Goal: Information Seeking & Learning: Get advice/opinions

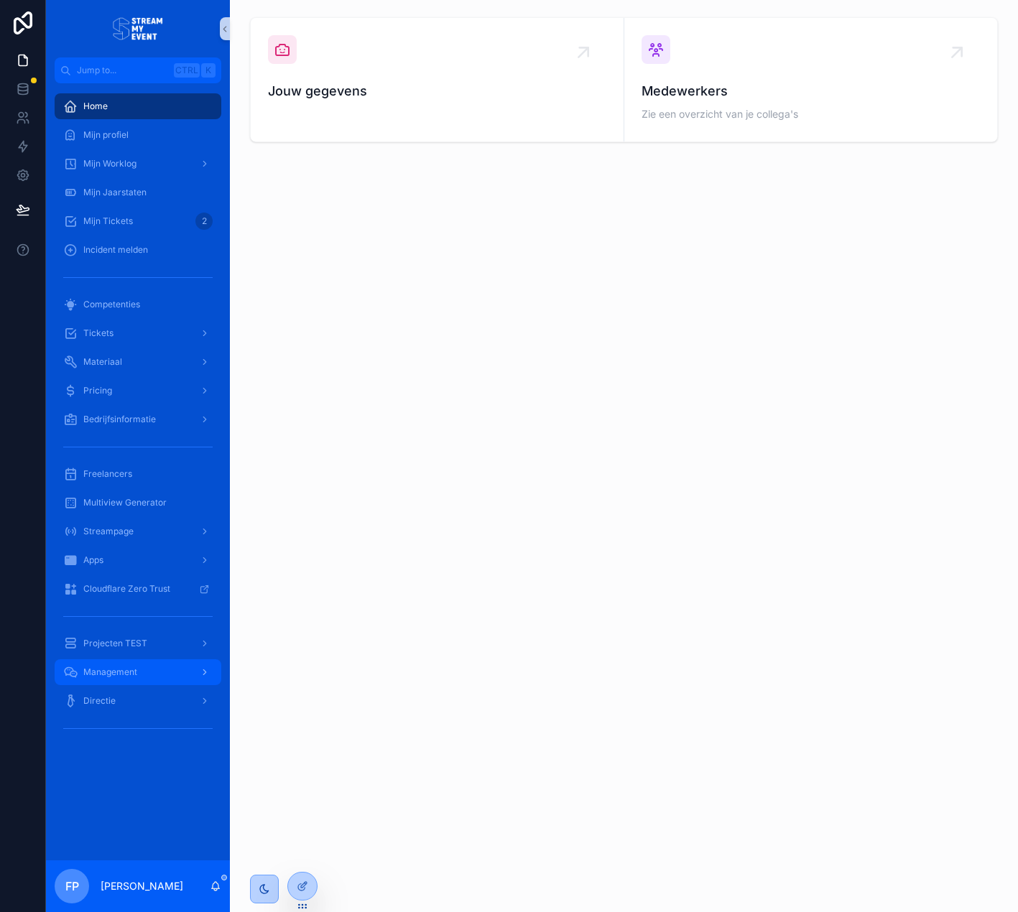
click at [139, 667] on div "Management" at bounding box center [137, 672] width 149 height 23
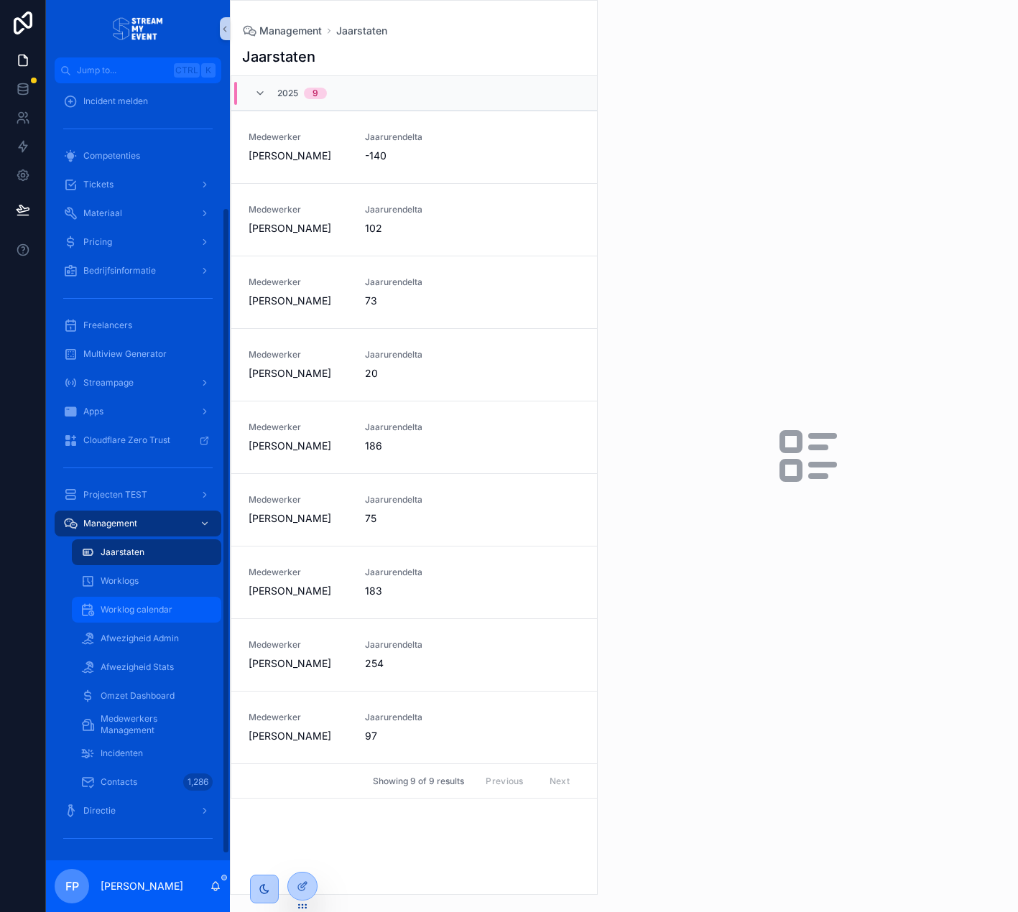
scroll to position [157, 0]
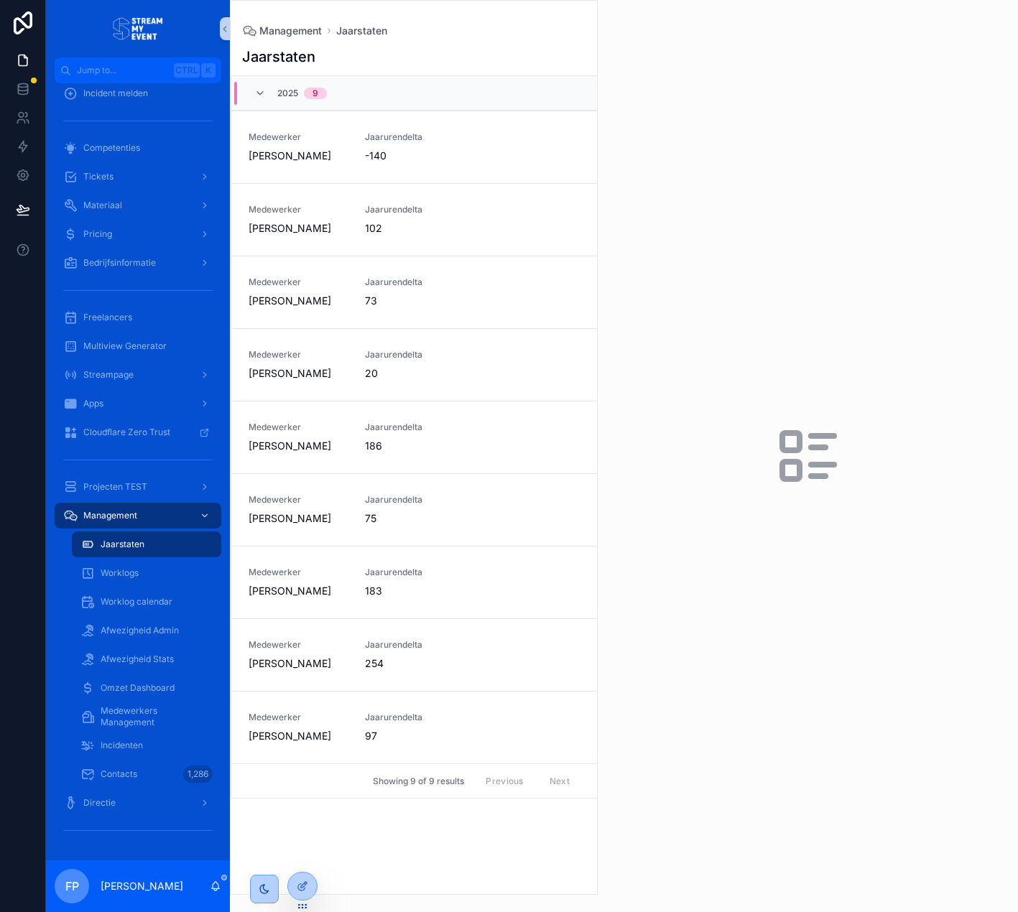
click at [126, 300] on div "scrollable content" at bounding box center [138, 290] width 167 height 23
click at [131, 315] on span "Freelancers" at bounding box center [107, 317] width 49 height 11
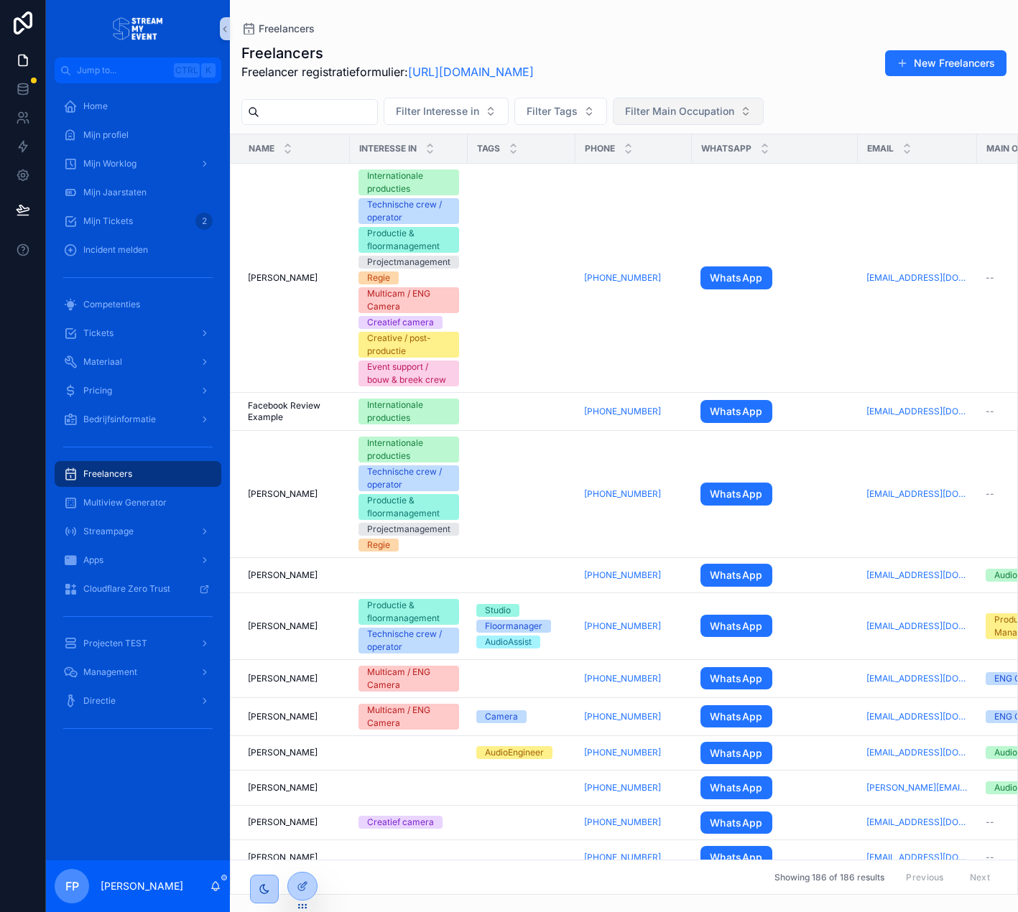
click at [708, 116] on span "Filter Main Occupation" at bounding box center [679, 111] width 109 height 14
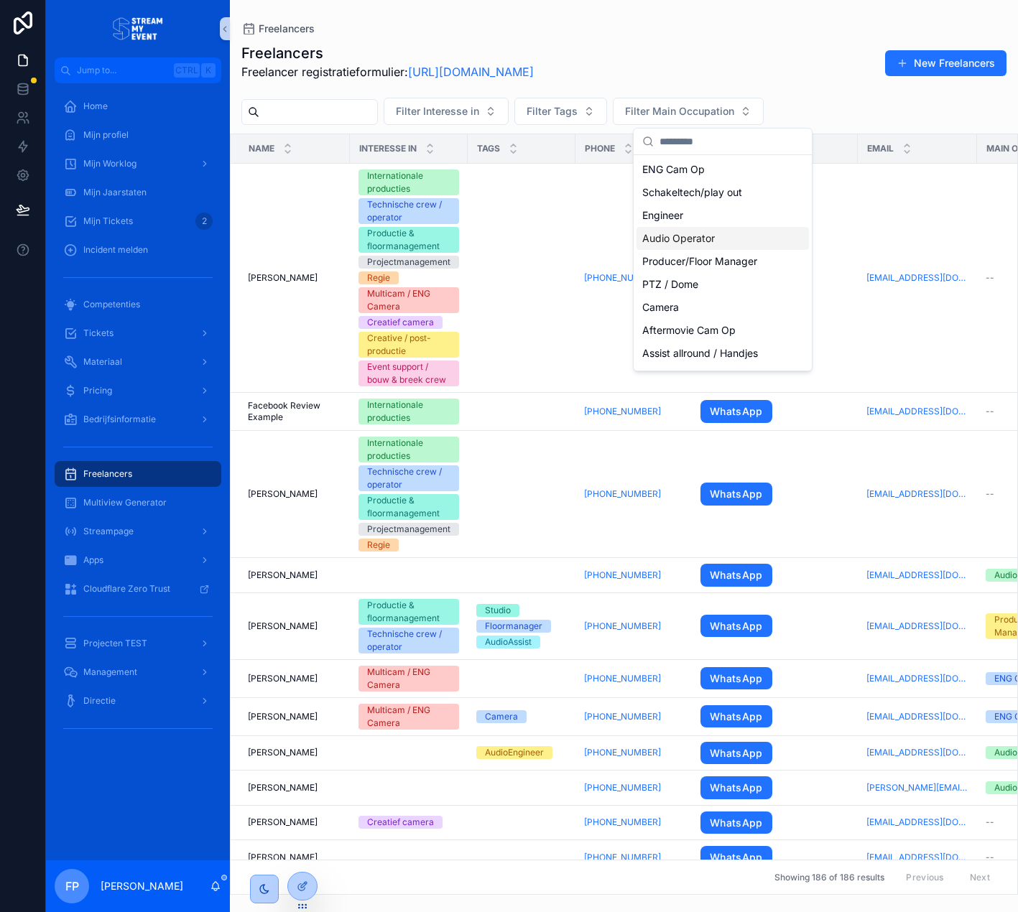
click at [699, 241] on div "Audio Operator" at bounding box center [722, 238] width 172 height 23
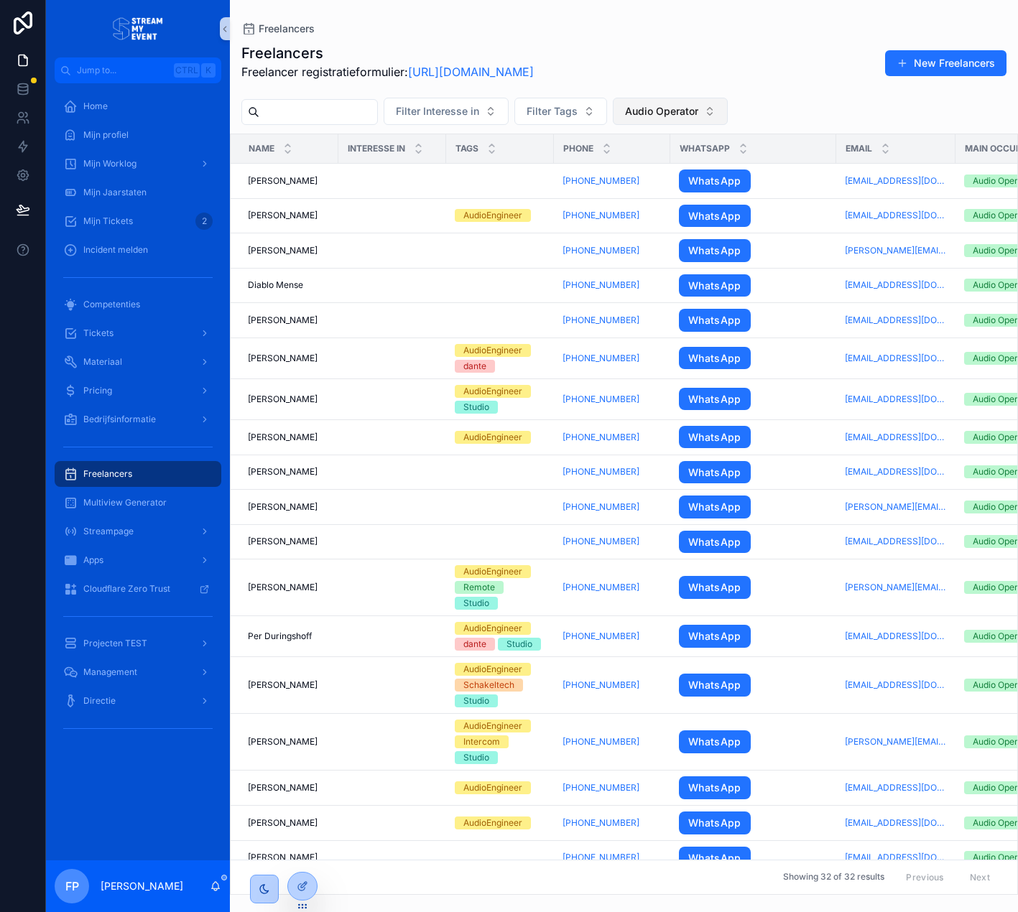
click at [698, 104] on span "Audio Operator" at bounding box center [661, 111] width 73 height 14
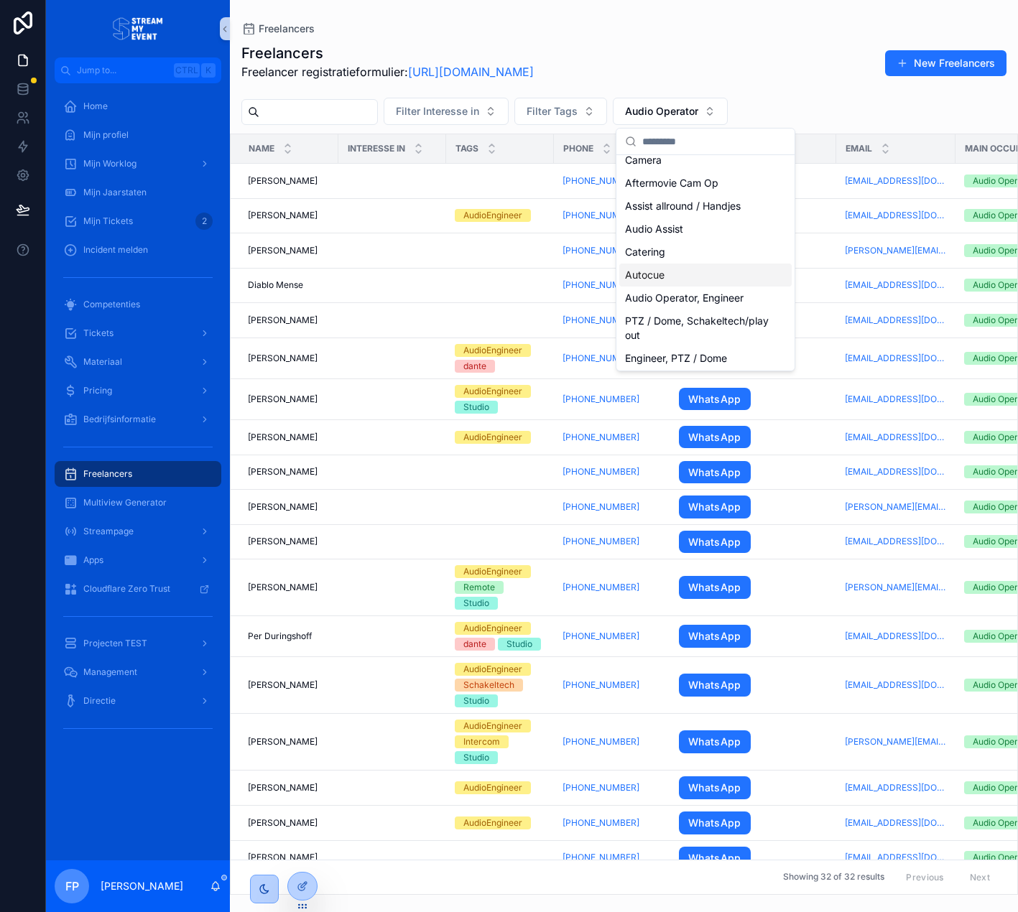
scroll to position [216, 0]
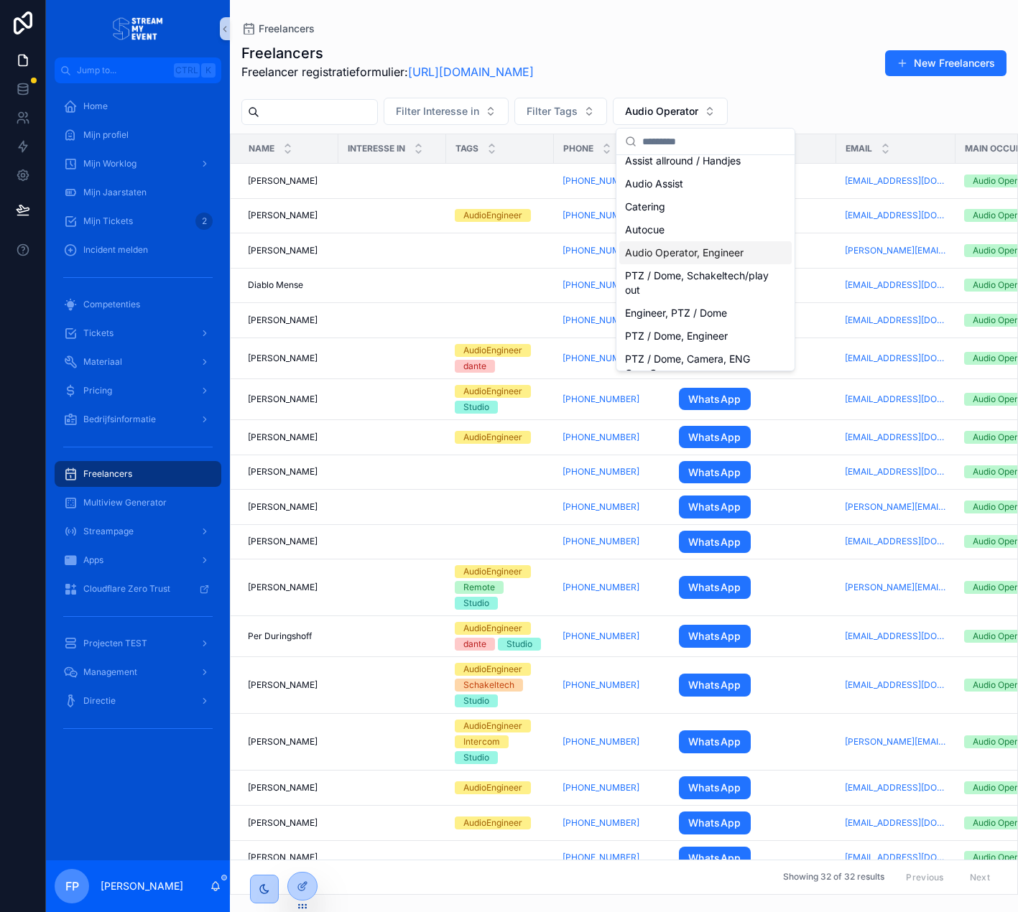
click at [701, 254] on div "Audio Operator, Engineer" at bounding box center [705, 252] width 172 height 23
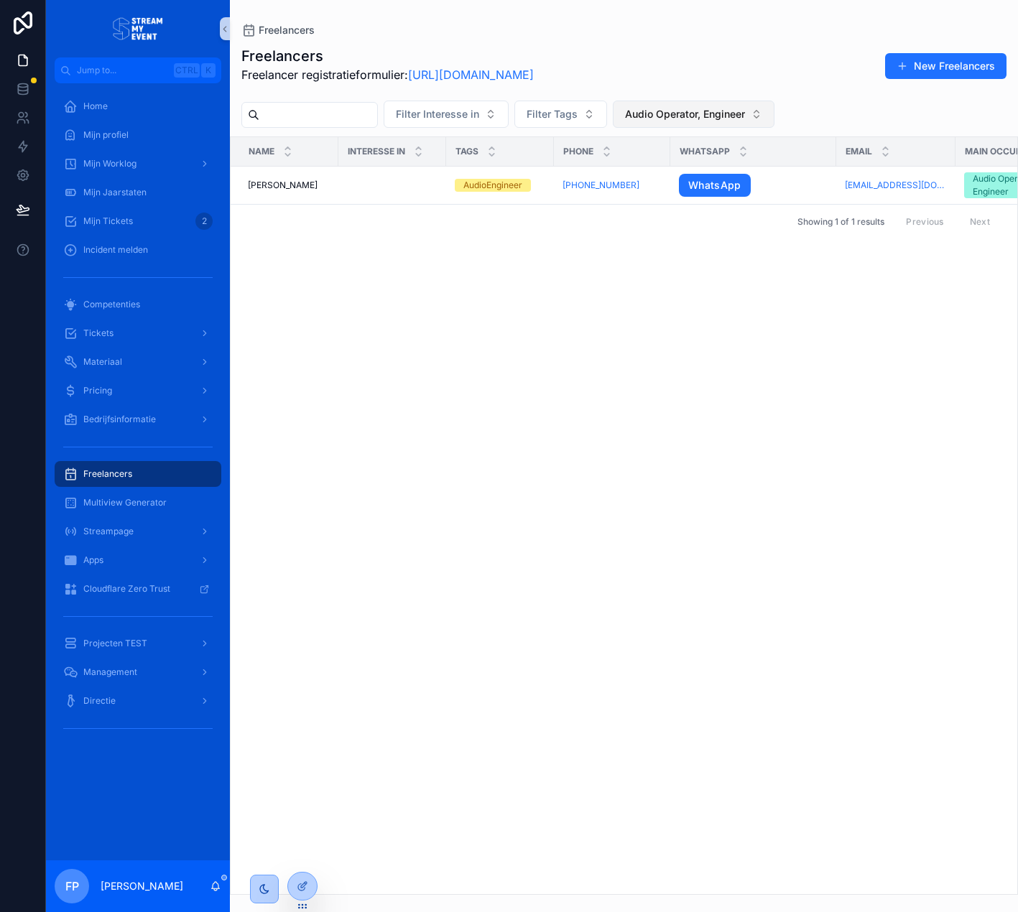
click at [731, 113] on span "Audio Operator, Engineer" at bounding box center [685, 114] width 120 height 14
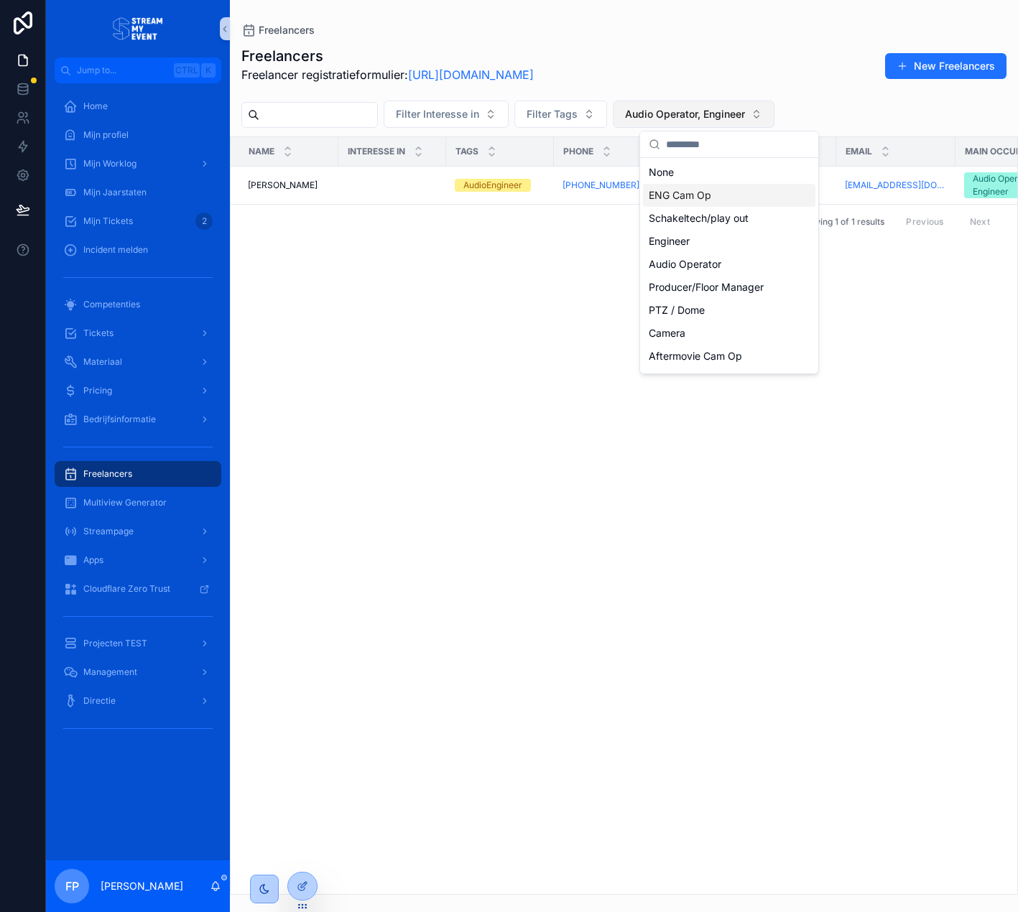
click at [745, 110] on span "Audio Operator, Engineer" at bounding box center [685, 114] width 120 height 14
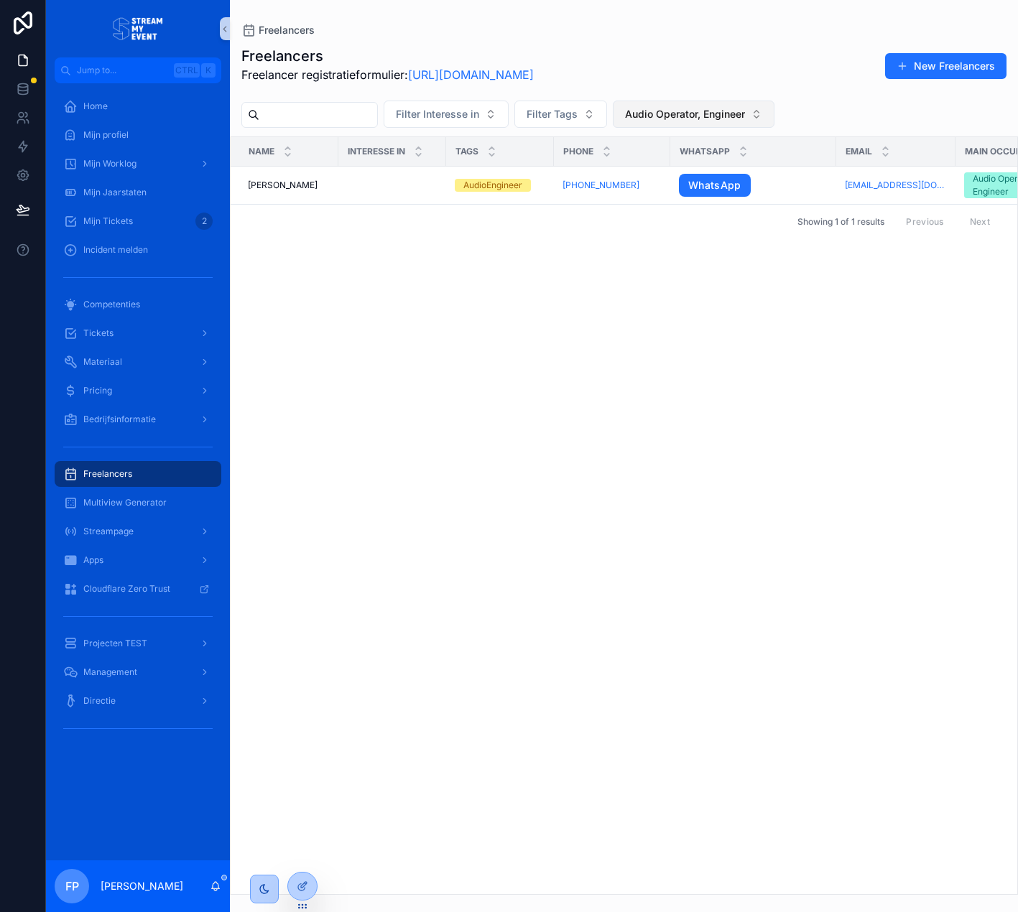
click at [745, 109] on span "Audio Operator, Engineer" at bounding box center [685, 114] width 120 height 14
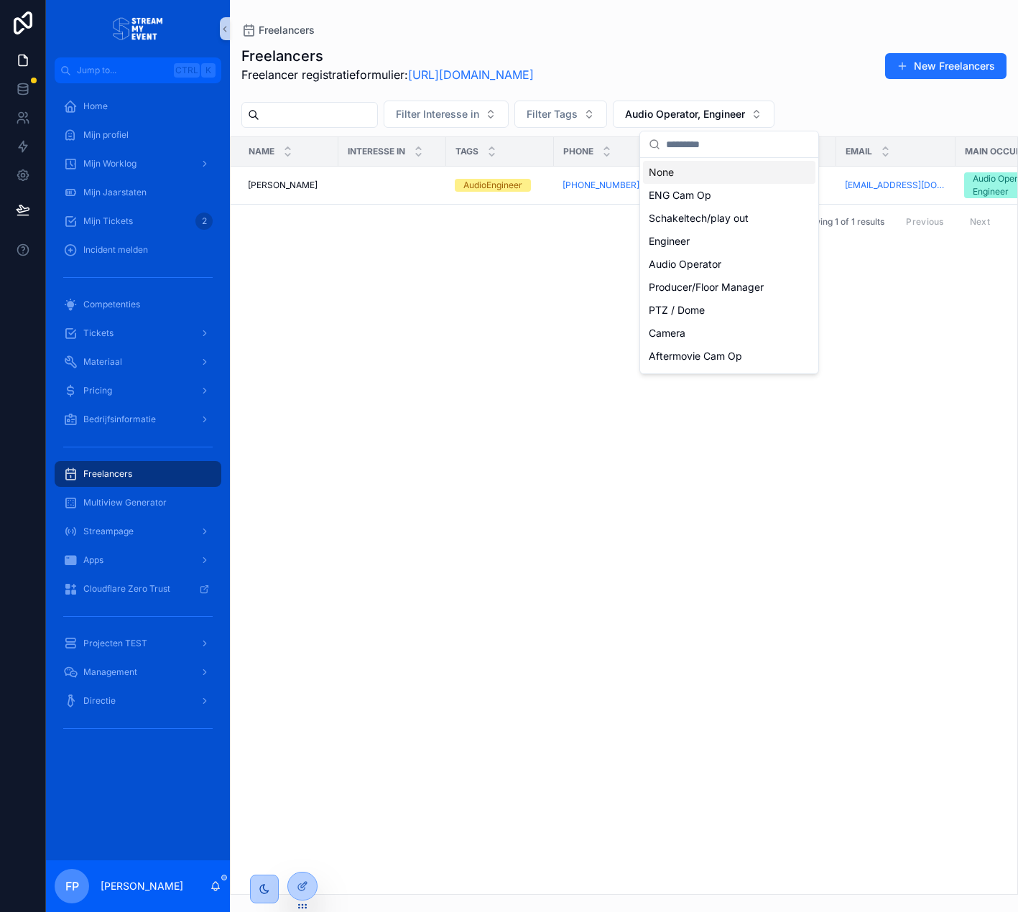
click at [688, 80] on div "Freelancers Freelancer registratieformulier: [URL][DOMAIN_NAME] New Freelancers" at bounding box center [623, 69] width 765 height 46
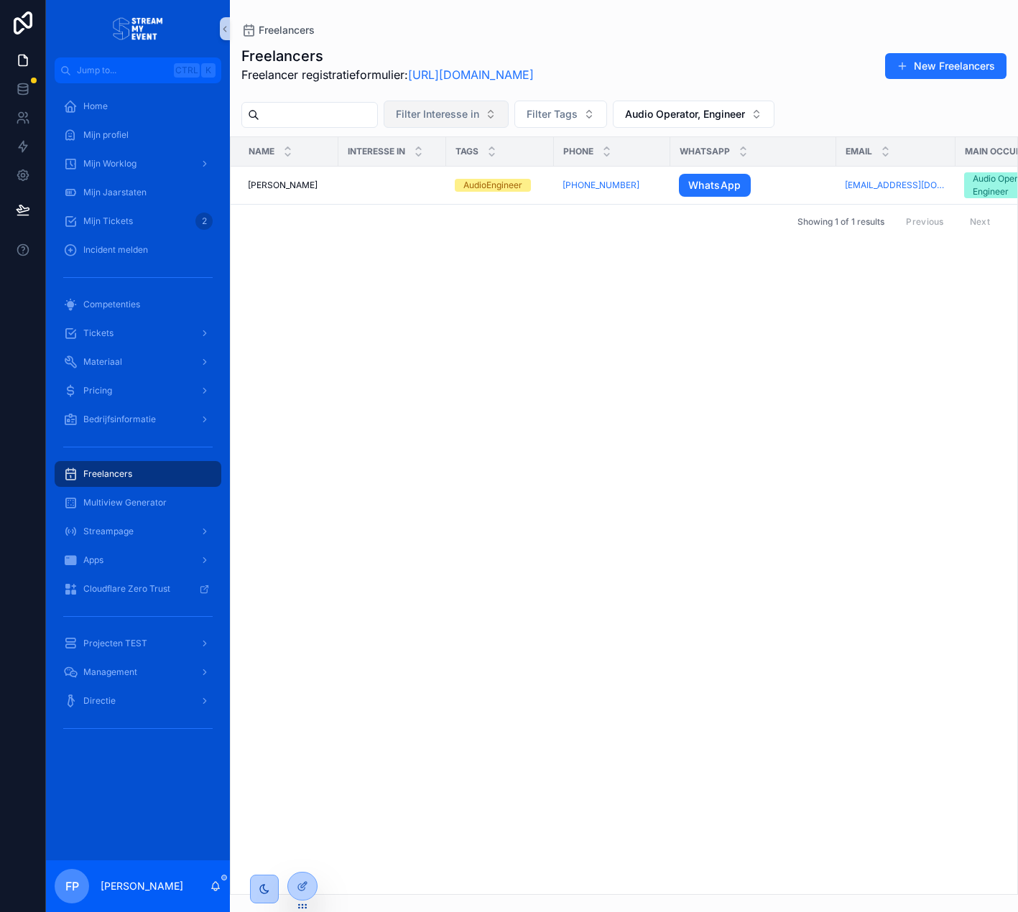
click at [479, 121] on span "Filter Interesse in" at bounding box center [437, 114] width 83 height 14
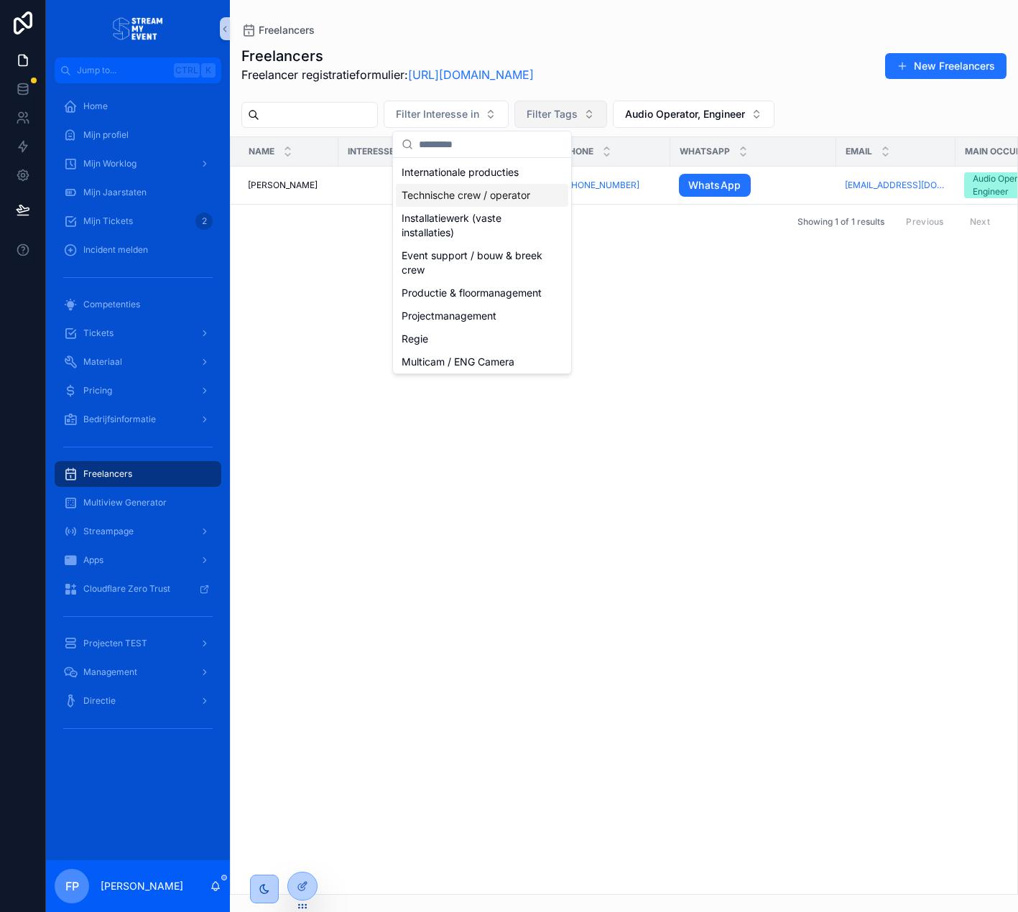
click at [578, 111] on span "Filter Tags" at bounding box center [552, 114] width 51 height 14
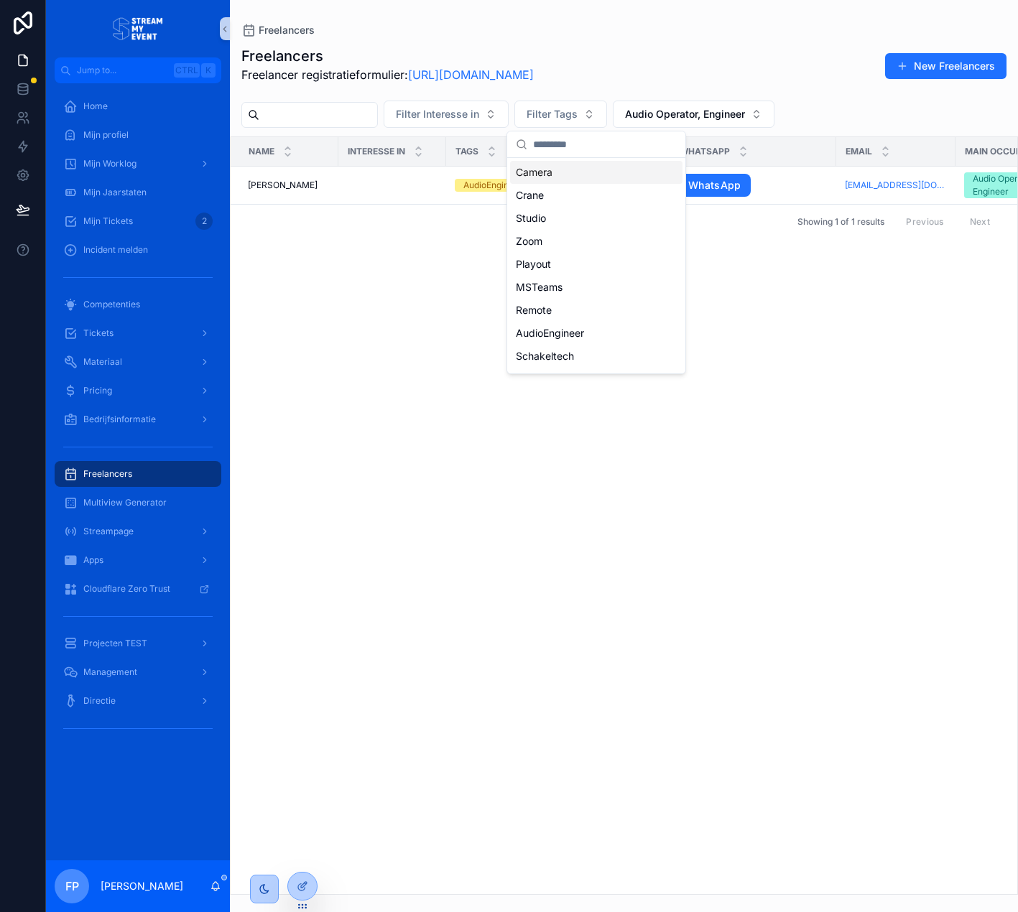
click at [698, 67] on div "Freelancers Freelancer registratieformulier: [URL][DOMAIN_NAME] New Freelancers" at bounding box center [623, 69] width 765 height 46
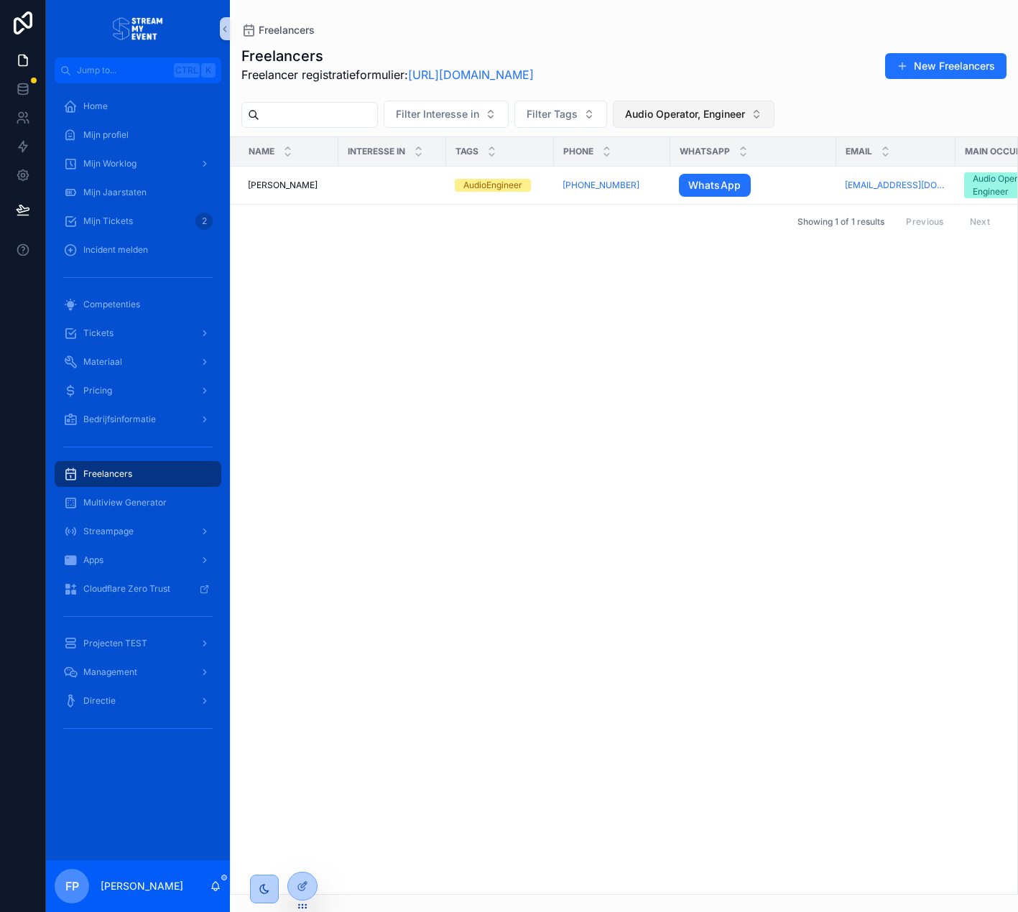
click at [710, 109] on span "Audio Operator, Engineer" at bounding box center [685, 114] width 120 height 14
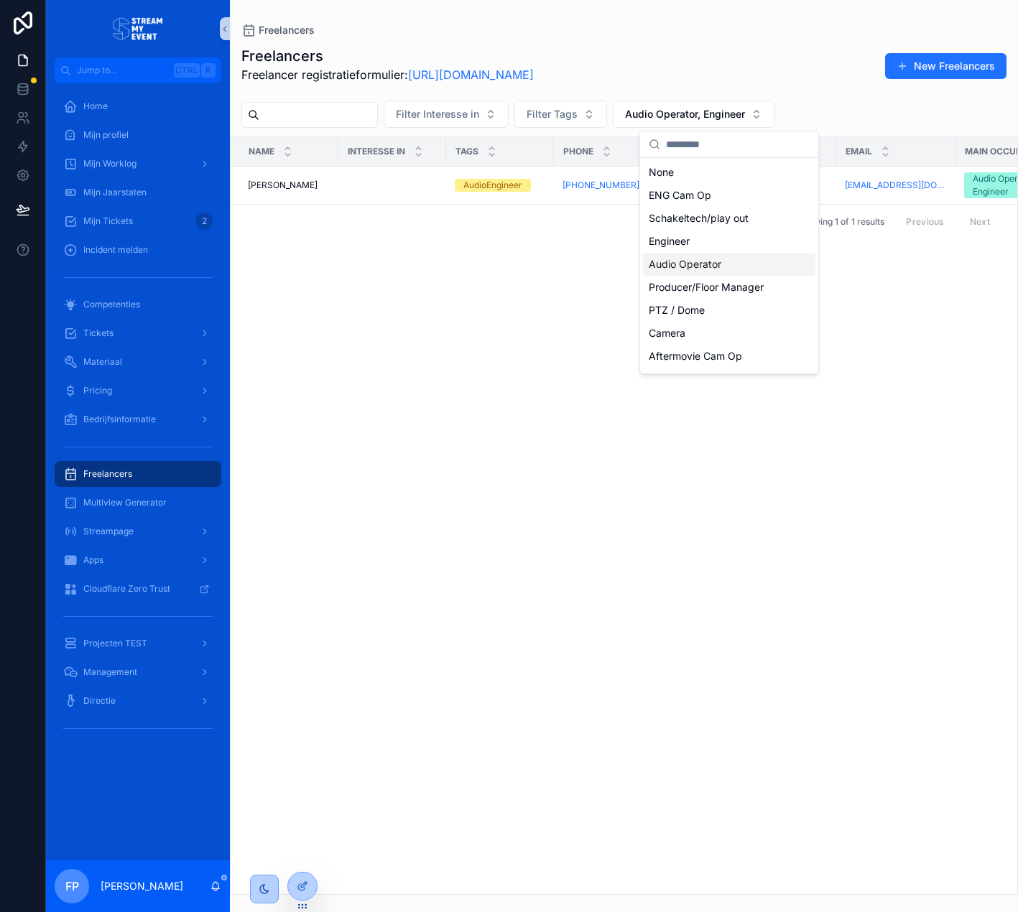
click at [708, 266] on div "Audio Operator" at bounding box center [729, 264] width 172 height 23
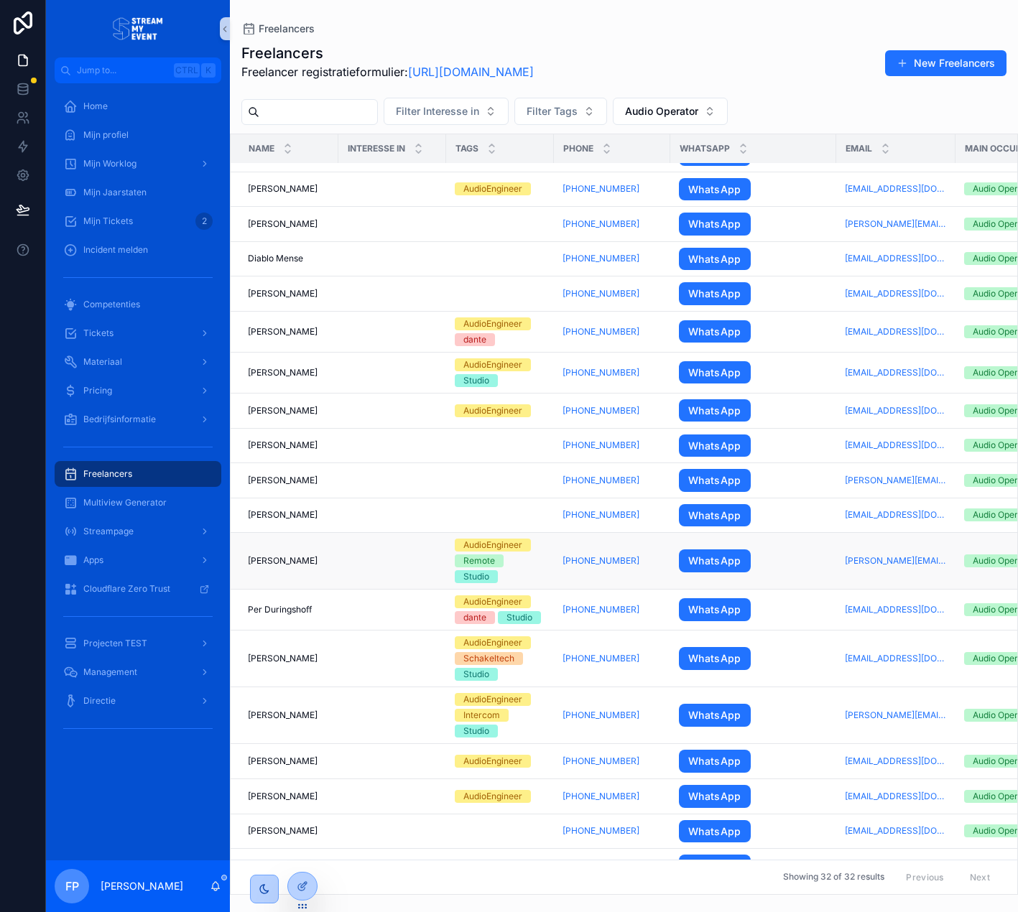
scroll to position [216, 0]
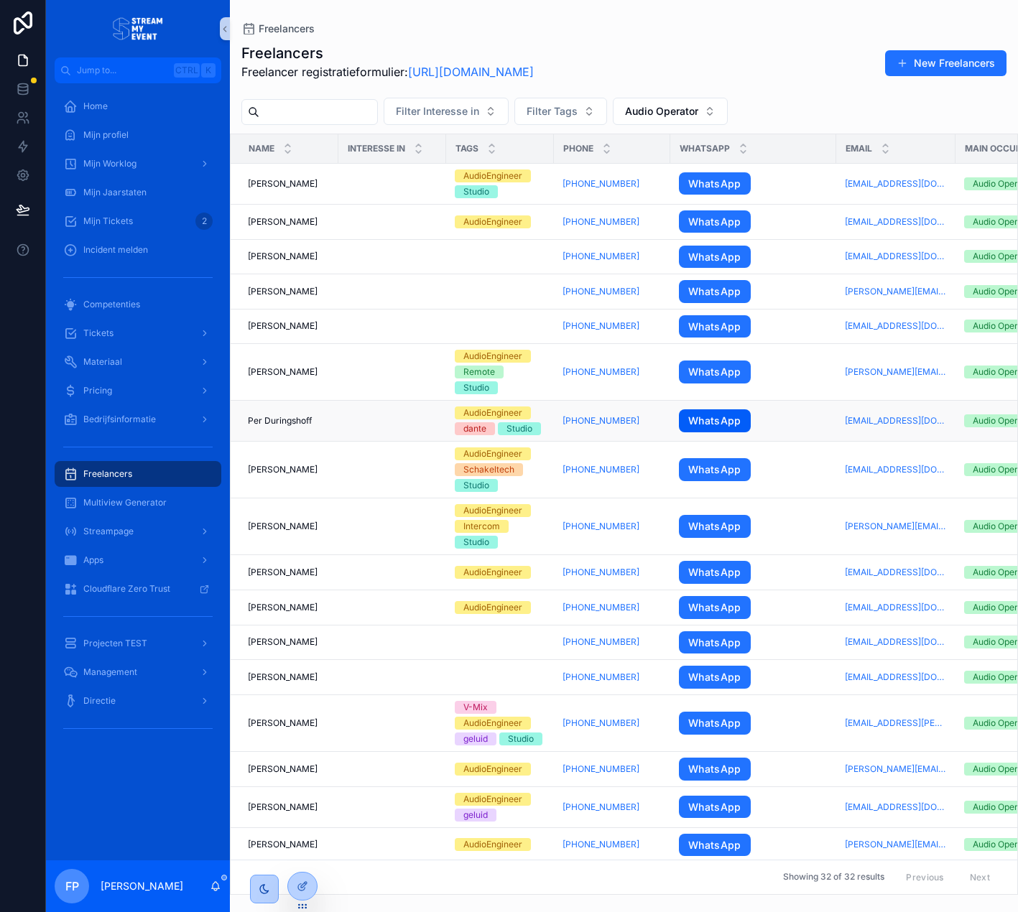
click at [732, 422] on link "WhatsApp" at bounding box center [715, 420] width 72 height 23
click at [672, 106] on span "Audio Operator" at bounding box center [661, 111] width 73 height 14
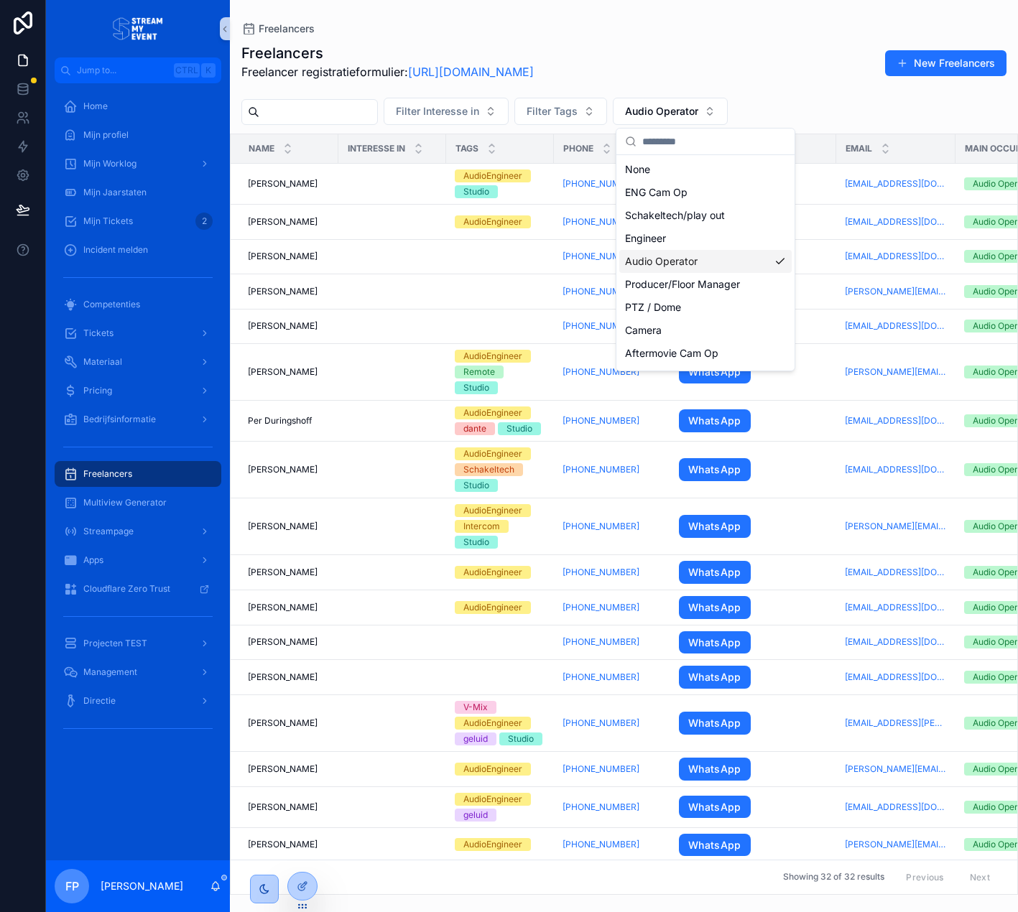
click at [708, 266] on div "Audio Operator" at bounding box center [705, 261] width 172 height 23
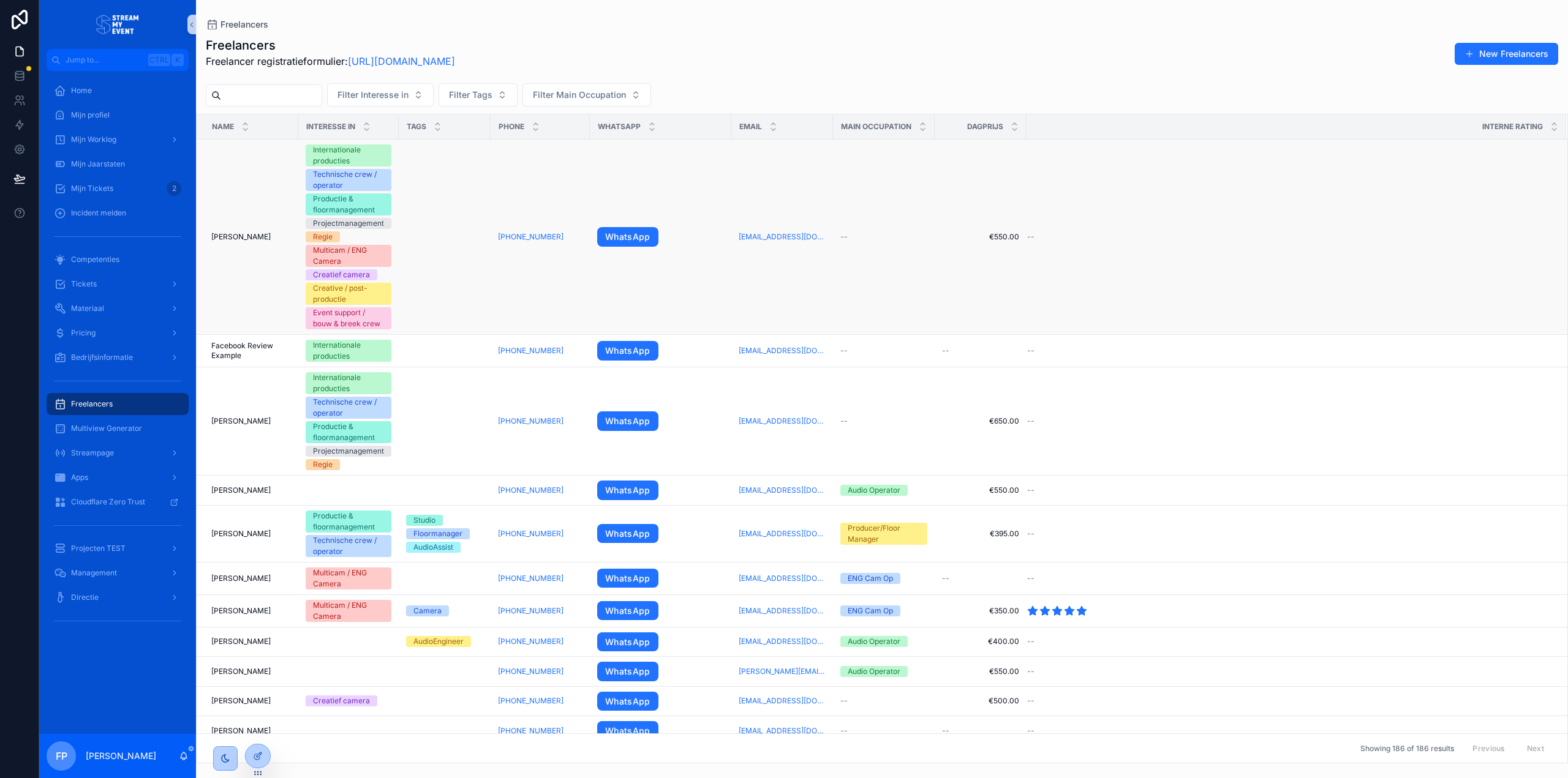
click at [435, 240] on td "scrollable content" at bounding box center [445, 237] width 92 height 195
click at [252, 233] on span "[PERSON_NAME]" at bounding box center [241, 236] width 60 height 9
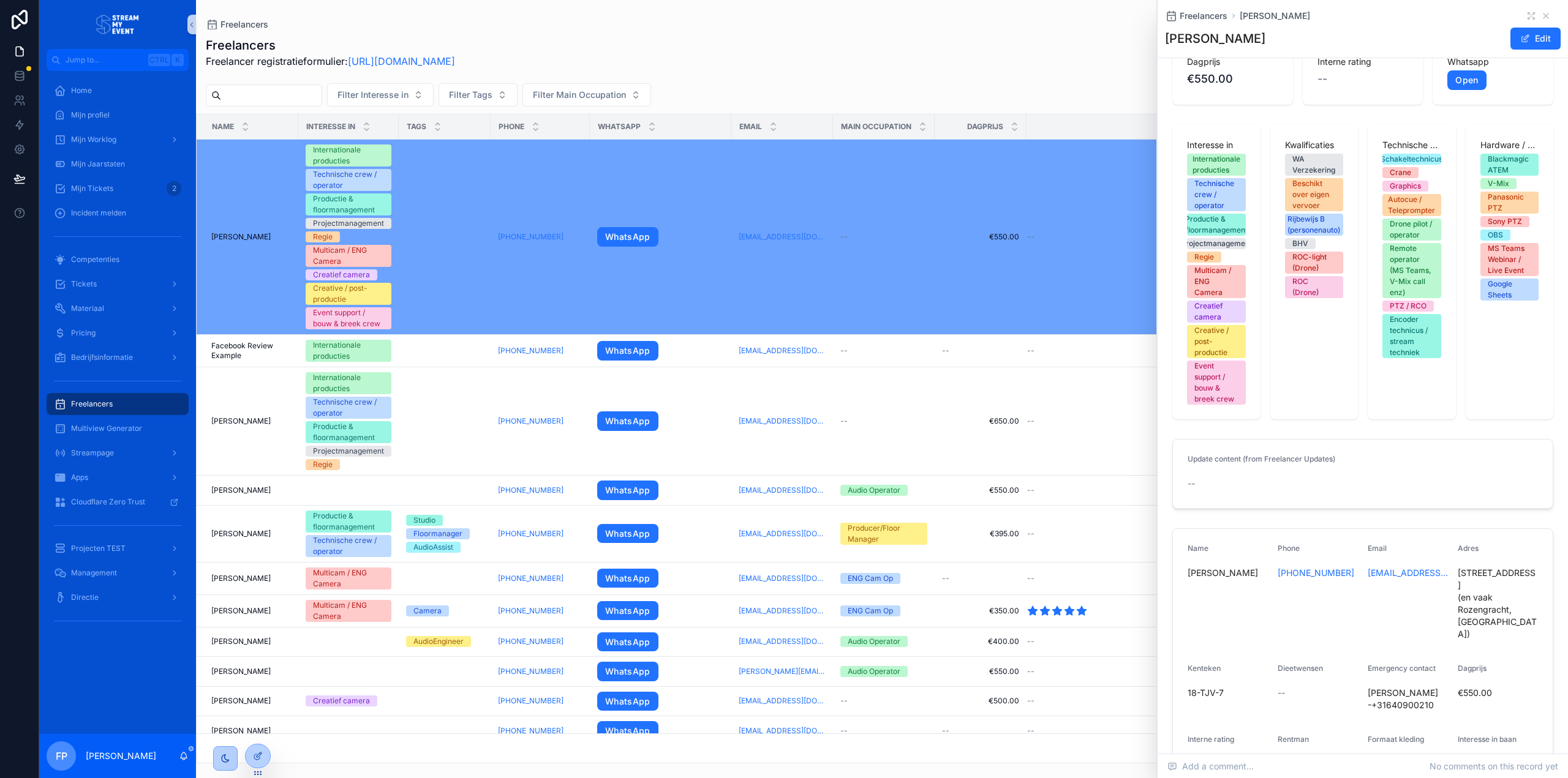
scroll to position [42, 0]
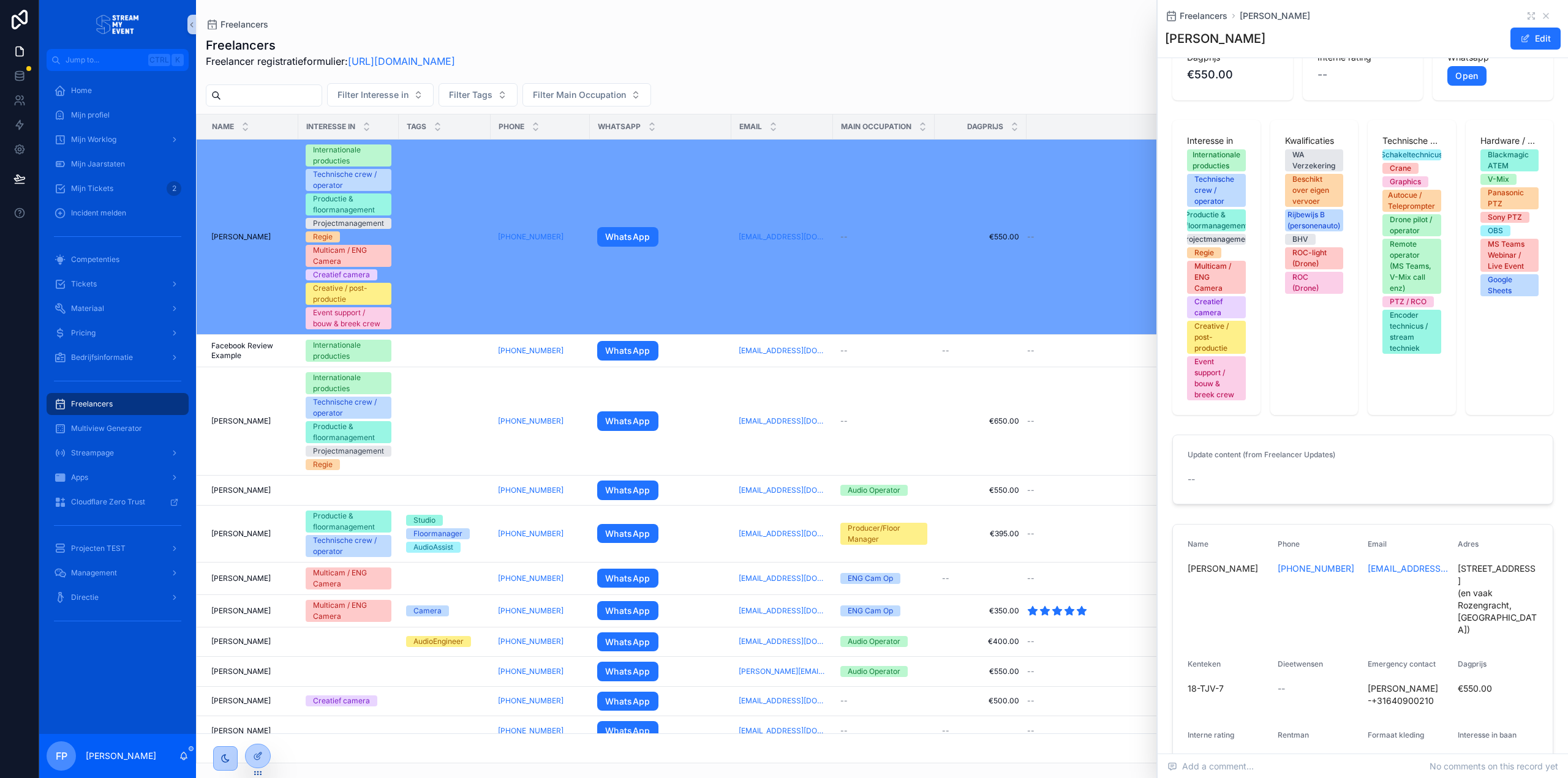
drag, startPoint x: 1308, startPoint y: 387, endPoint x: 1306, endPoint y: 393, distance: 6.3
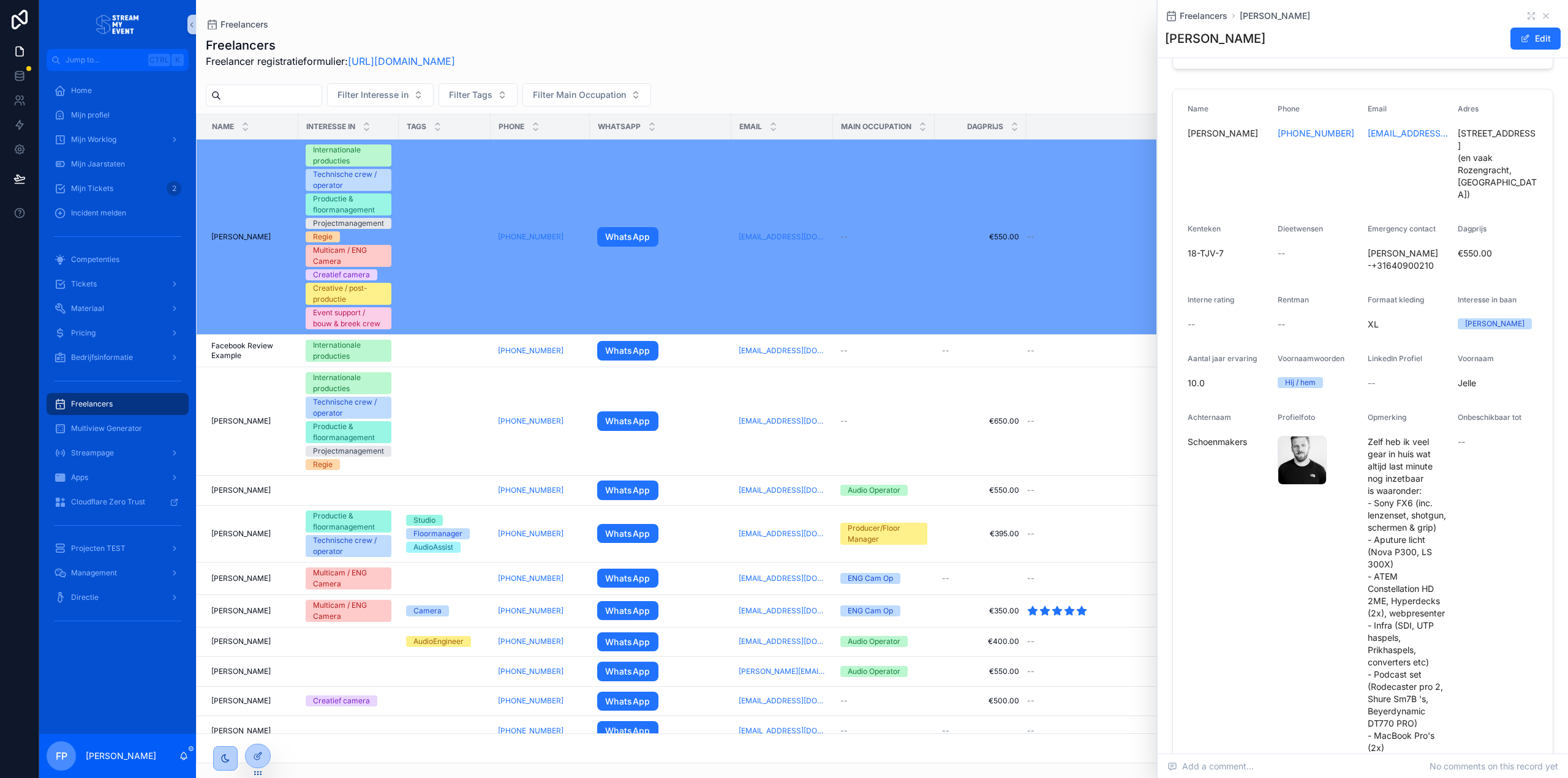
scroll to position [493, 0]
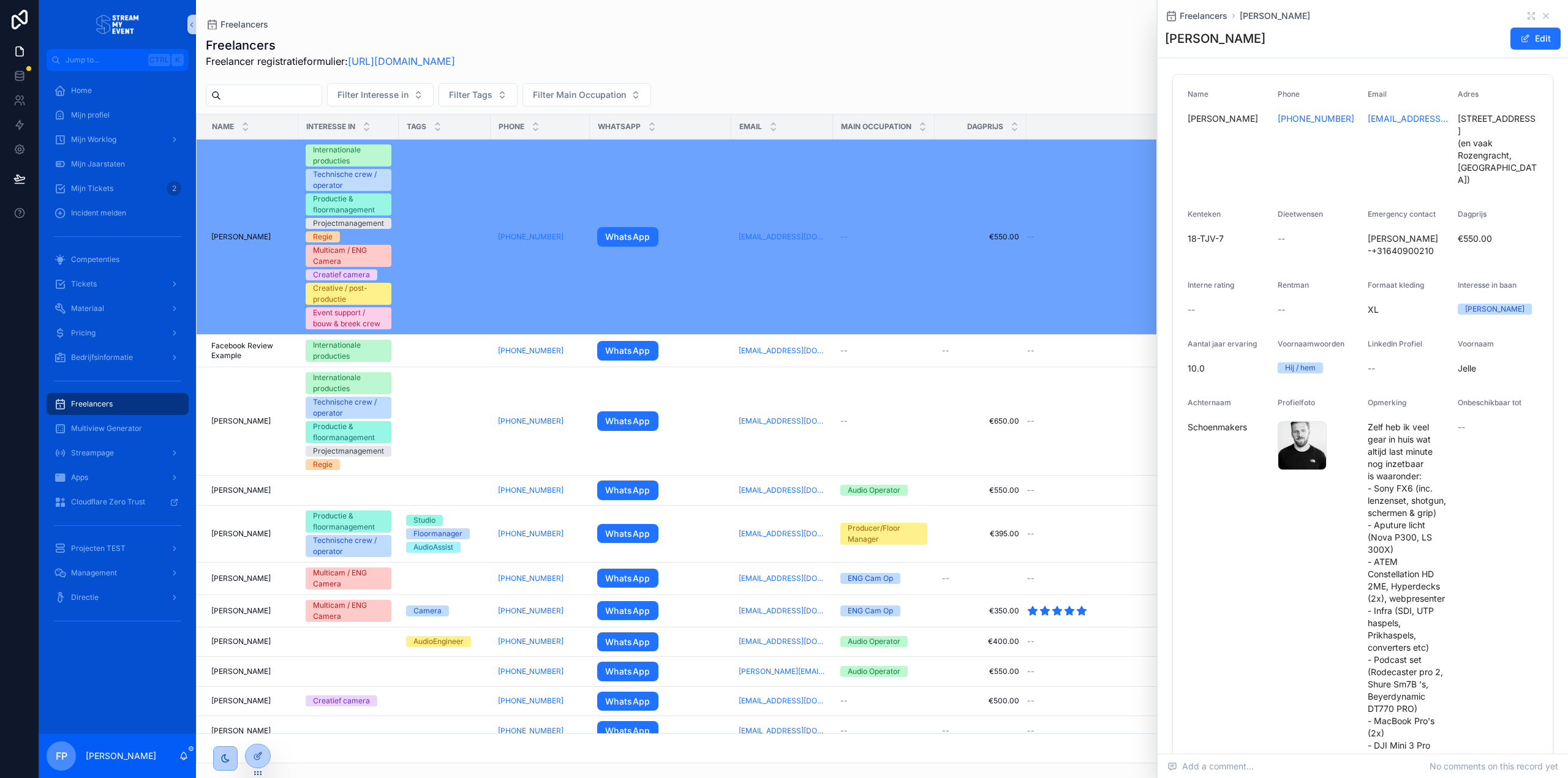
drag, startPoint x: 1494, startPoint y: 345, endPoint x: 1483, endPoint y: 393, distance: 49.2
click at [867, 430] on div "[PERSON_NAME] .jpg" at bounding box center [1301, 442] width 49 height 49
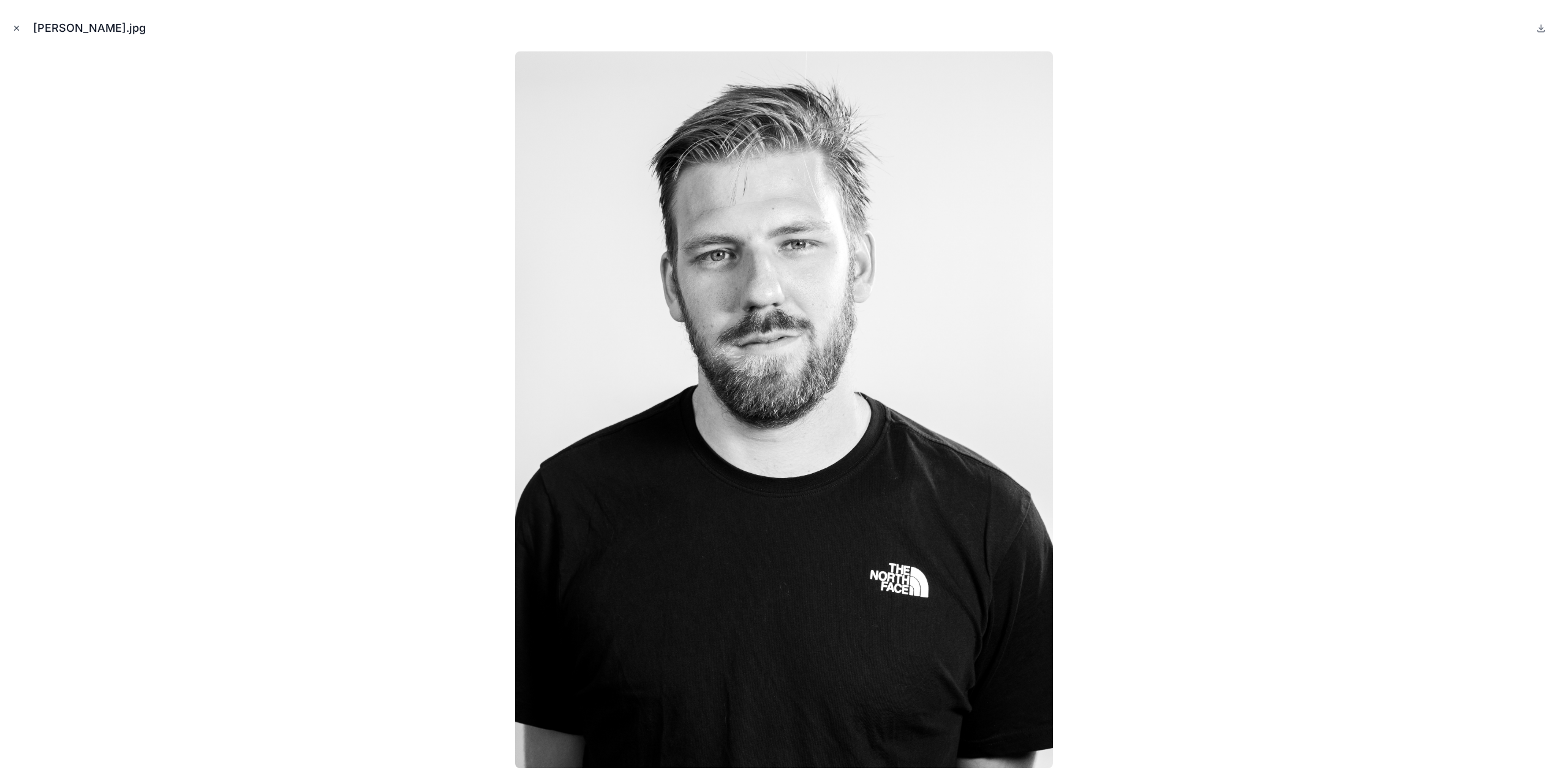
click at [14, 25] on icon "Close modal" at bounding box center [16, 28] width 9 height 9
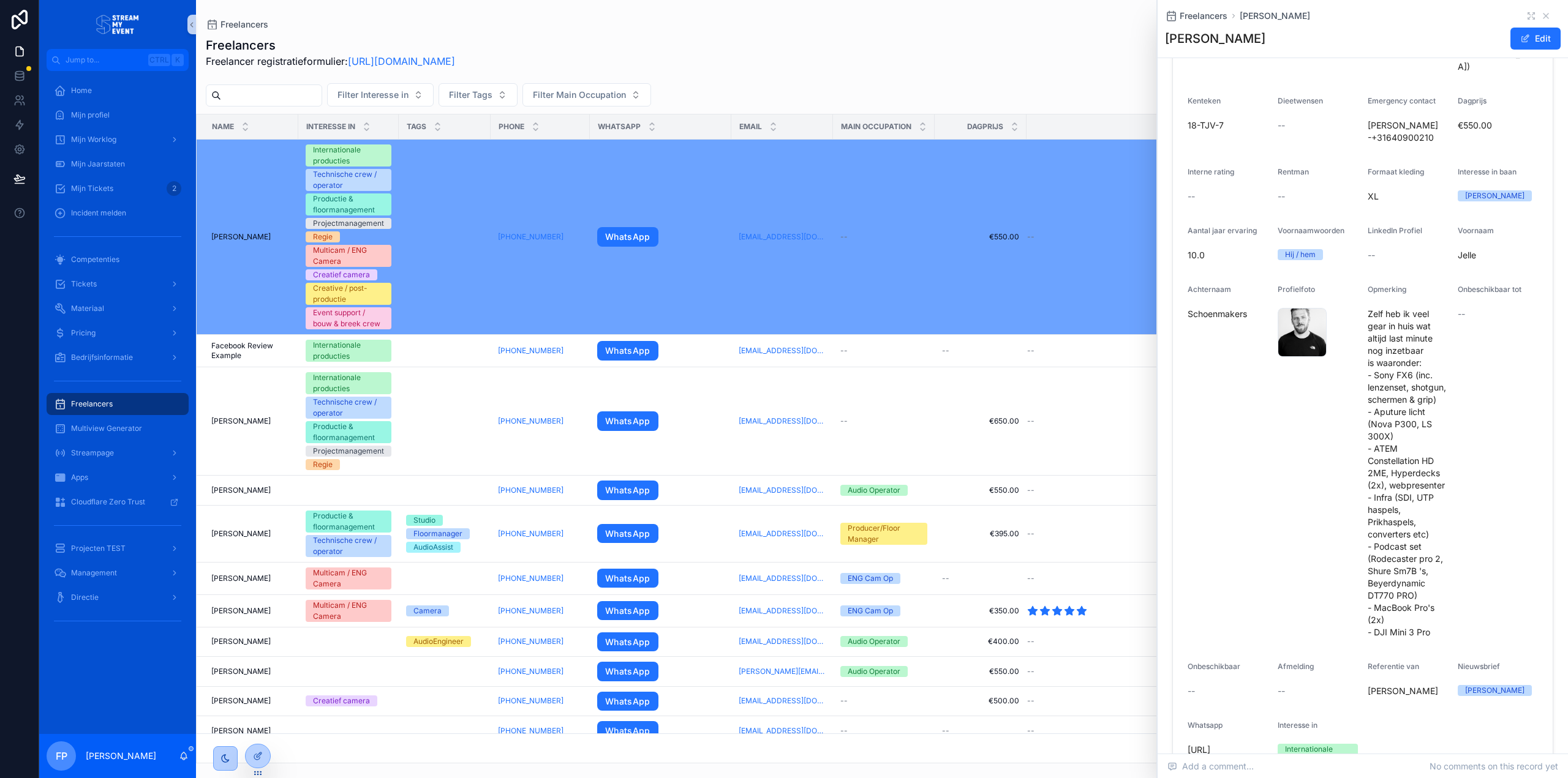
scroll to position [612, 0]
drag, startPoint x: 1466, startPoint y: 511, endPoint x: 1473, endPoint y: 538, distance: 27.9
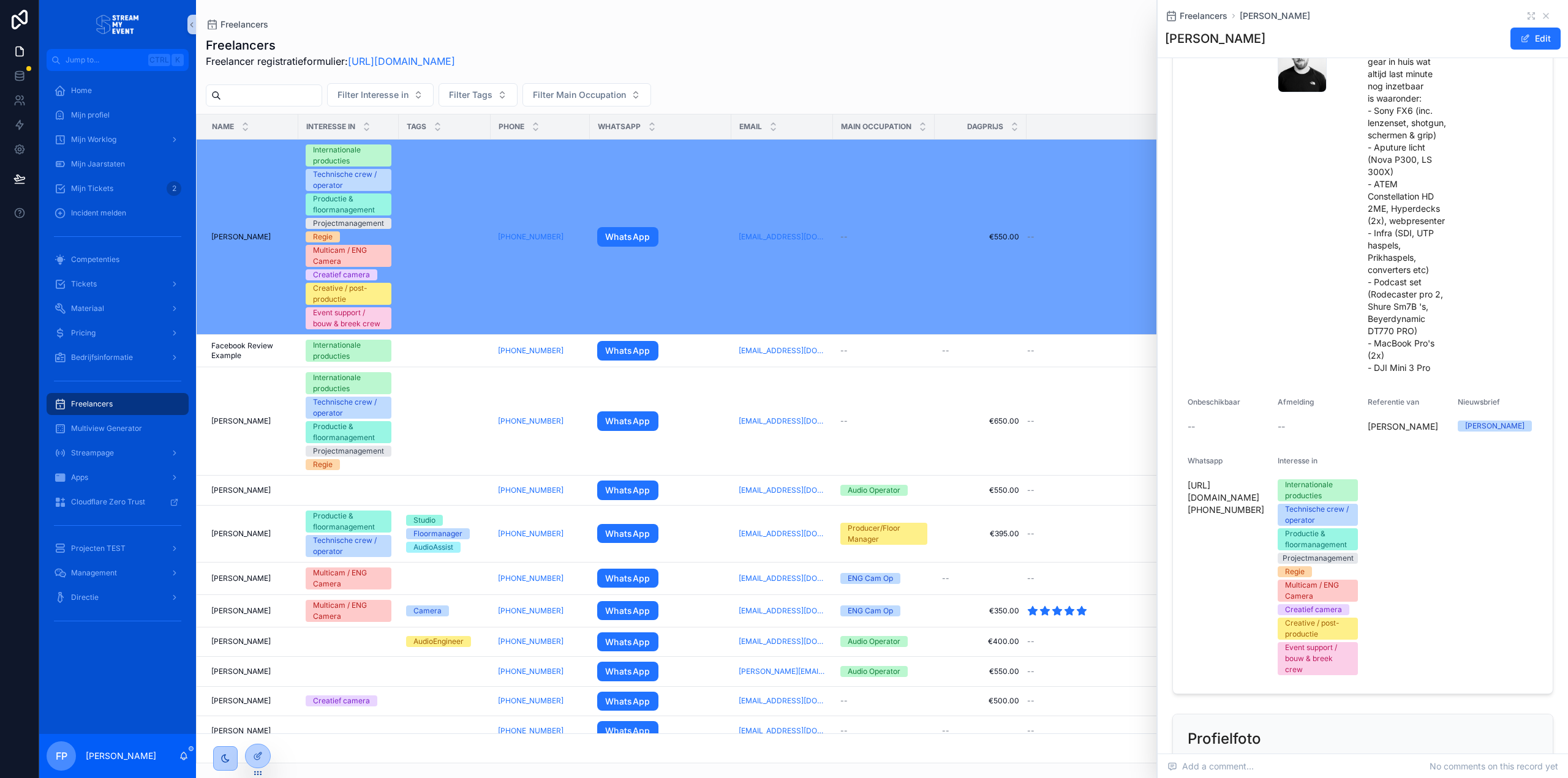
drag, startPoint x: 1499, startPoint y: 466, endPoint x: 1501, endPoint y: 492, distance: 26.1
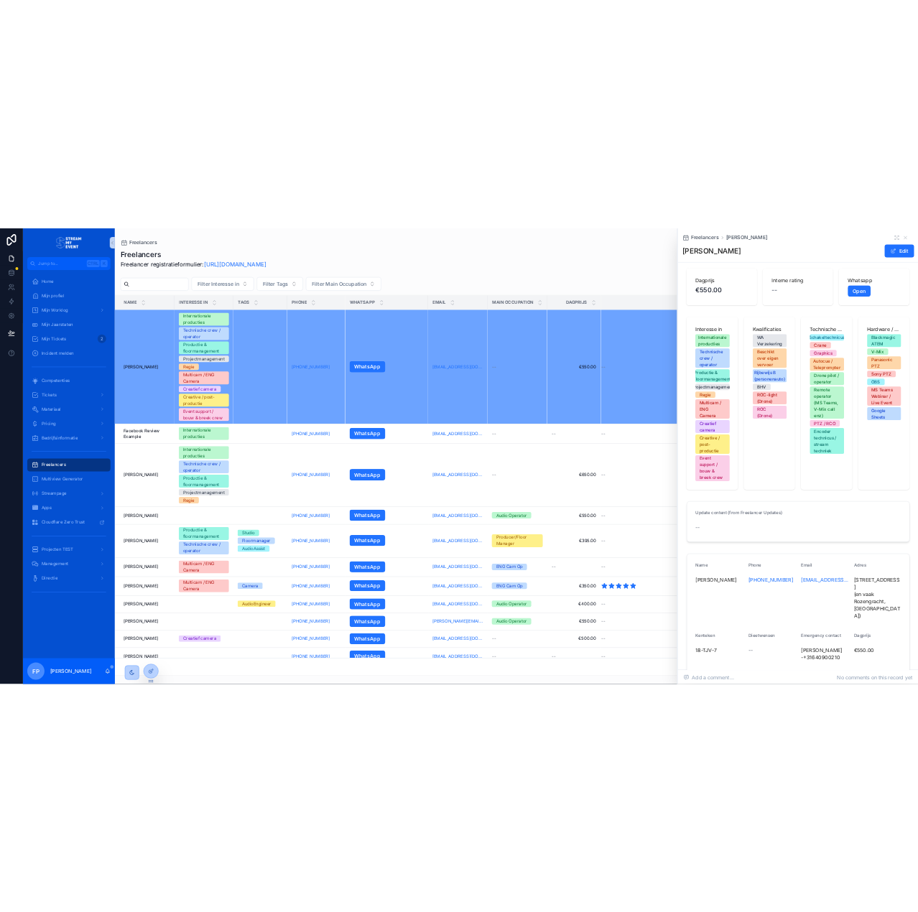
scroll to position [0, 0]
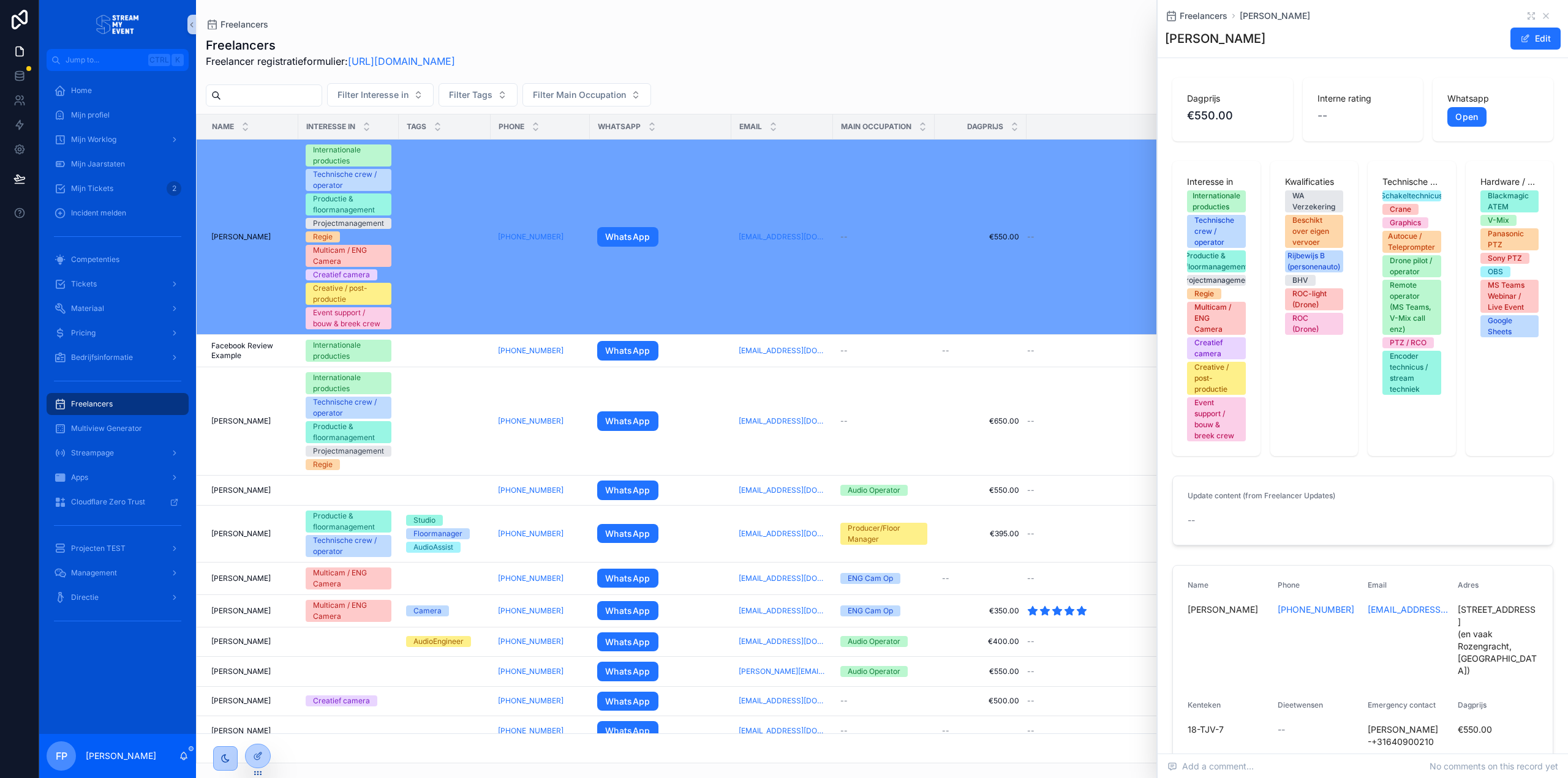
drag, startPoint x: 1485, startPoint y: 560, endPoint x: 1490, endPoint y: 501, distance: 59.2
drag, startPoint x: 1536, startPoint y: 16, endPoint x: 1524, endPoint y: 15, distance: 12.0
click at [867, 16] on icon "scrollable content" at bounding box center [1545, 15] width 9 height 9
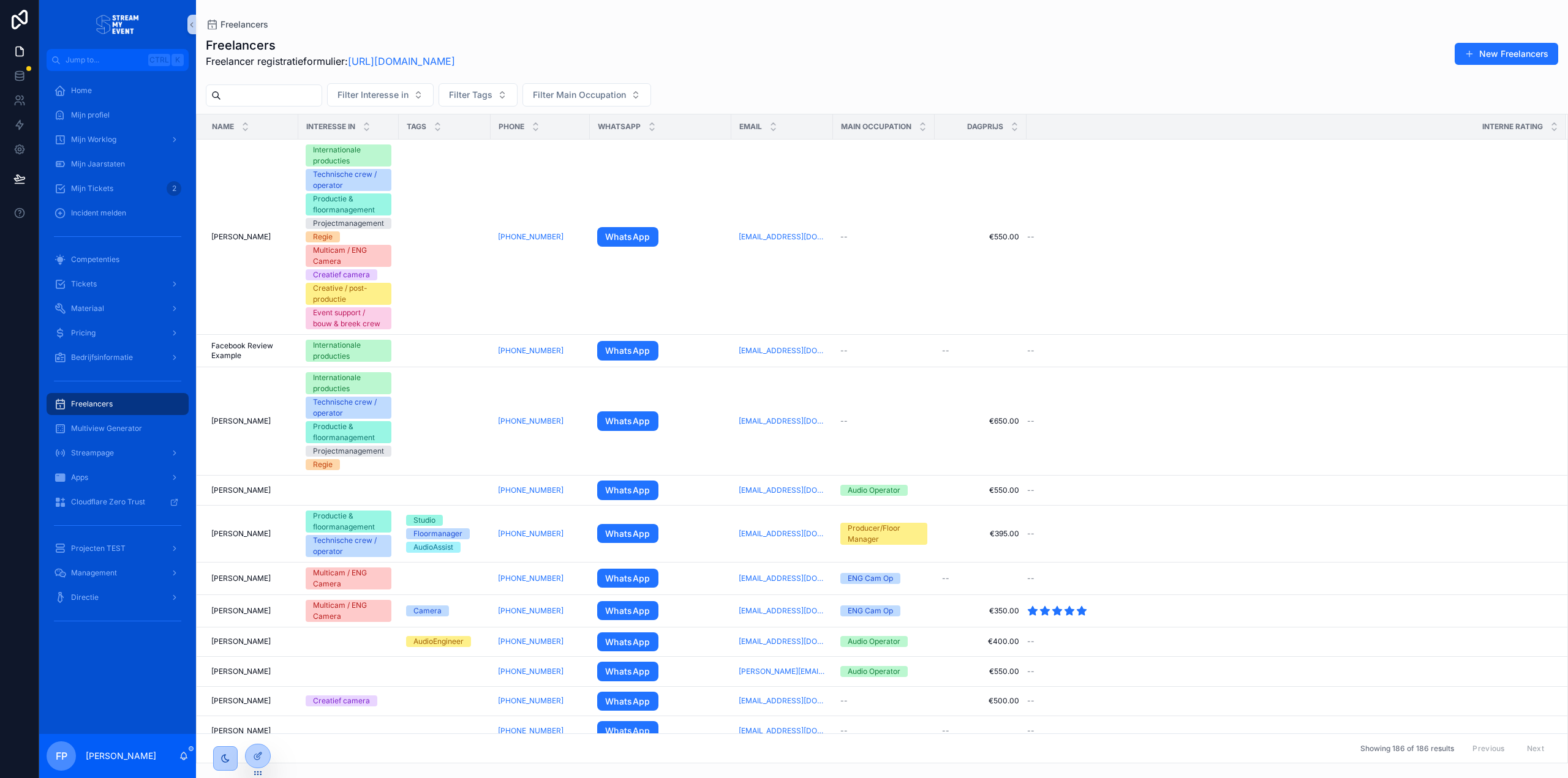
drag, startPoint x: 1056, startPoint y: 51, endPoint x: 1067, endPoint y: 66, distance: 18.6
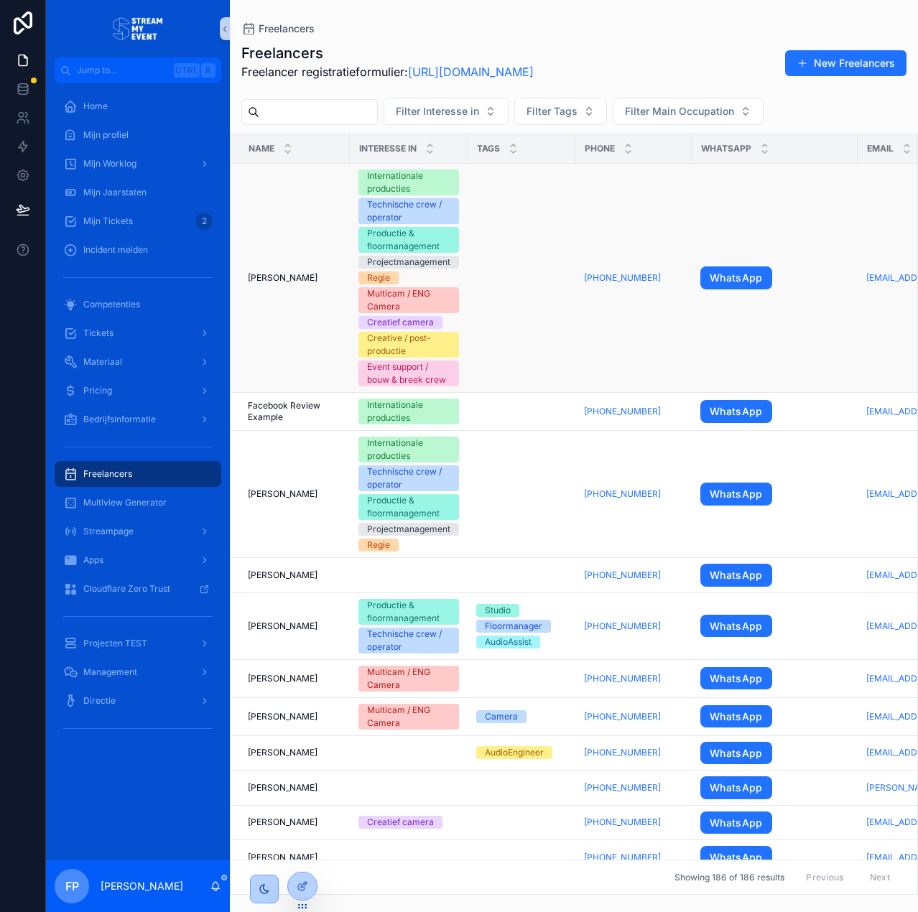
click at [278, 275] on span "[PERSON_NAME]" at bounding box center [283, 277] width 70 height 11
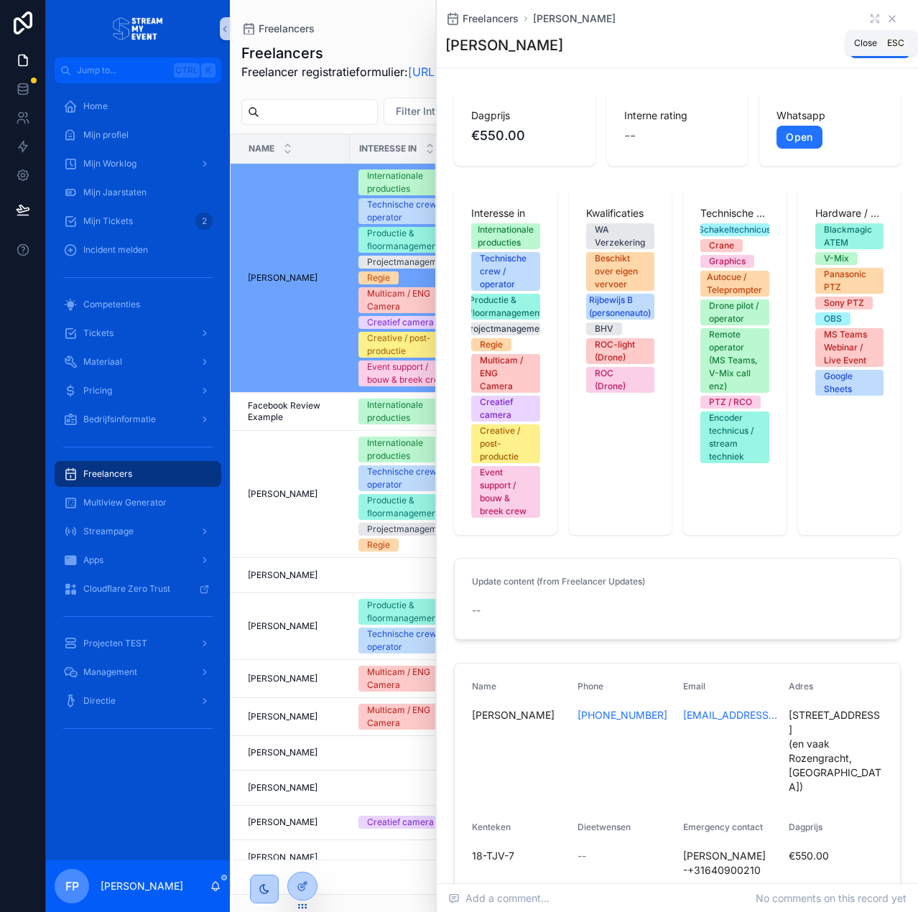
click at [886, 16] on icon "scrollable content" at bounding box center [891, 18] width 11 height 11
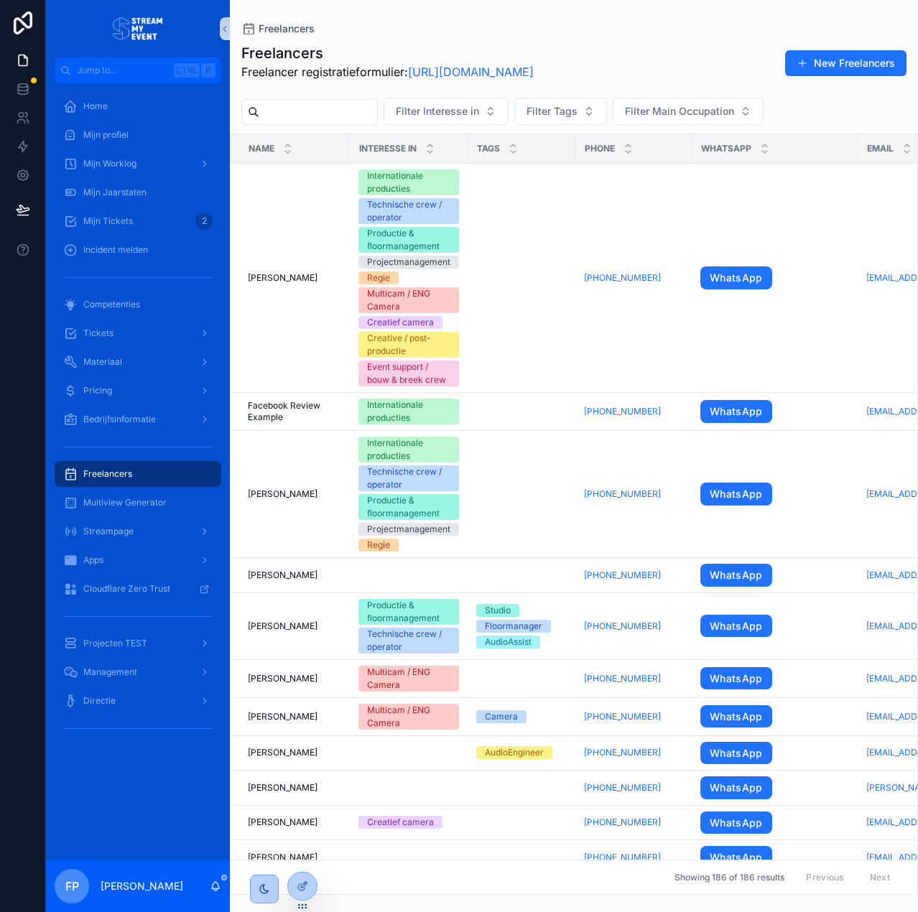
click at [725, 129] on div "Freelancers Freelancer registratieformulier: [URL][DOMAIN_NAME] New Freelancers…" at bounding box center [574, 464] width 688 height 861
click at [726, 122] on button "Filter Main Occupation" at bounding box center [688, 111] width 151 height 27
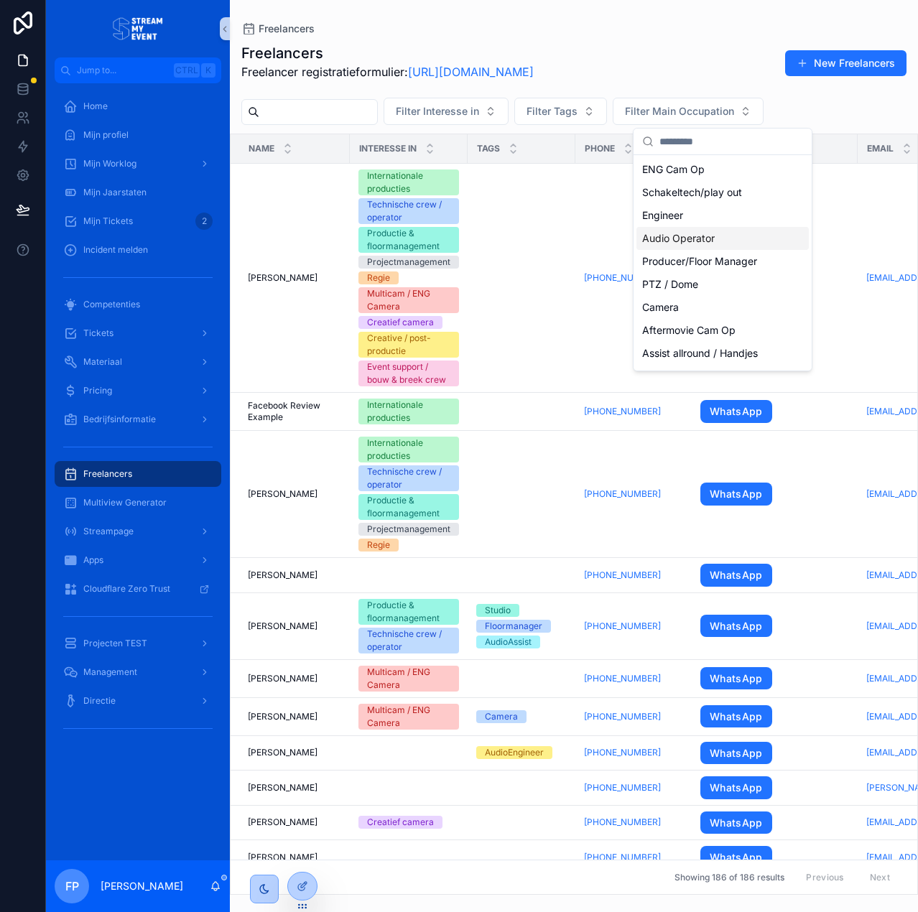
click at [734, 241] on div "Audio Operator" at bounding box center [722, 238] width 172 height 23
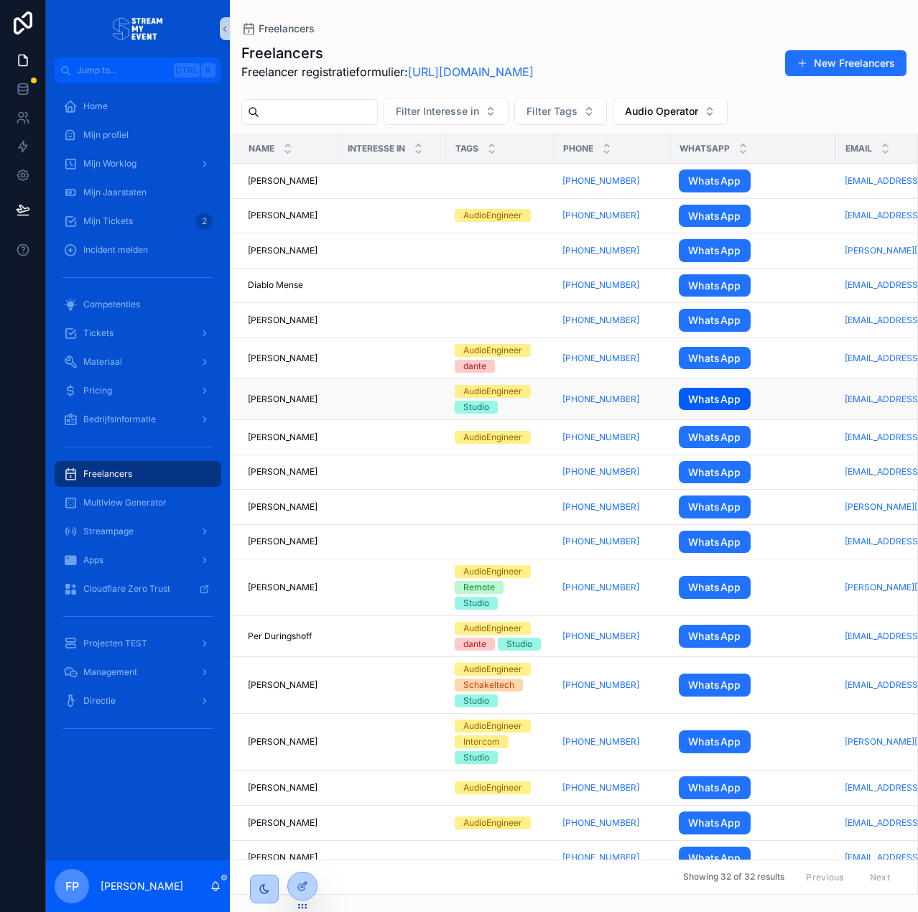
click at [715, 400] on link "WhatsApp" at bounding box center [715, 399] width 72 height 23
click at [363, 72] on p "Freelancer registratieformulier: [URL][DOMAIN_NAME]" at bounding box center [387, 71] width 292 height 17
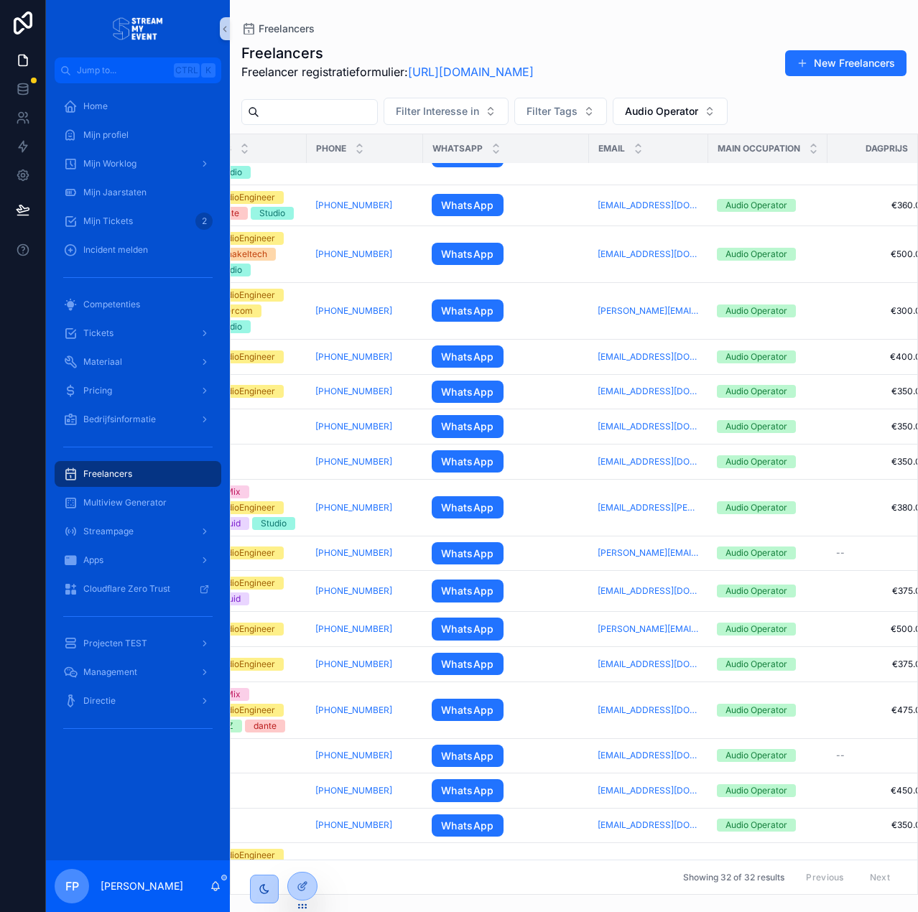
scroll to position [432, 0]
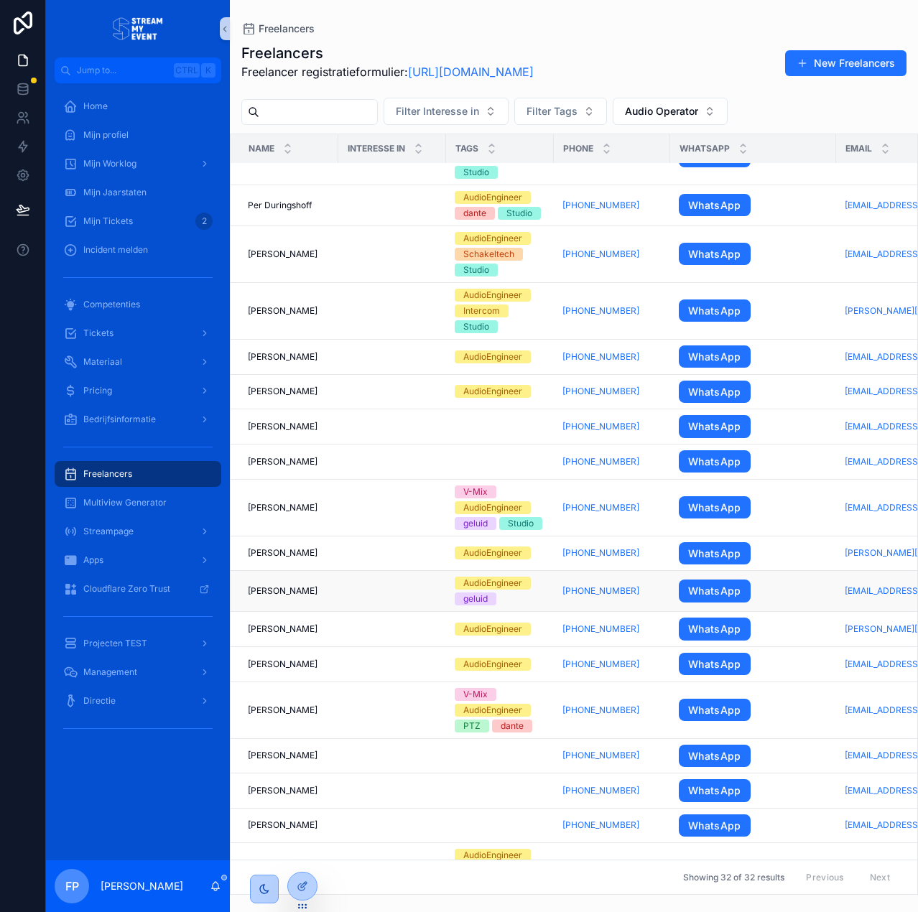
click at [361, 579] on td "scrollable content" at bounding box center [392, 591] width 108 height 41
click at [318, 590] on div "[PERSON_NAME] [PERSON_NAME]" at bounding box center [289, 590] width 82 height 11
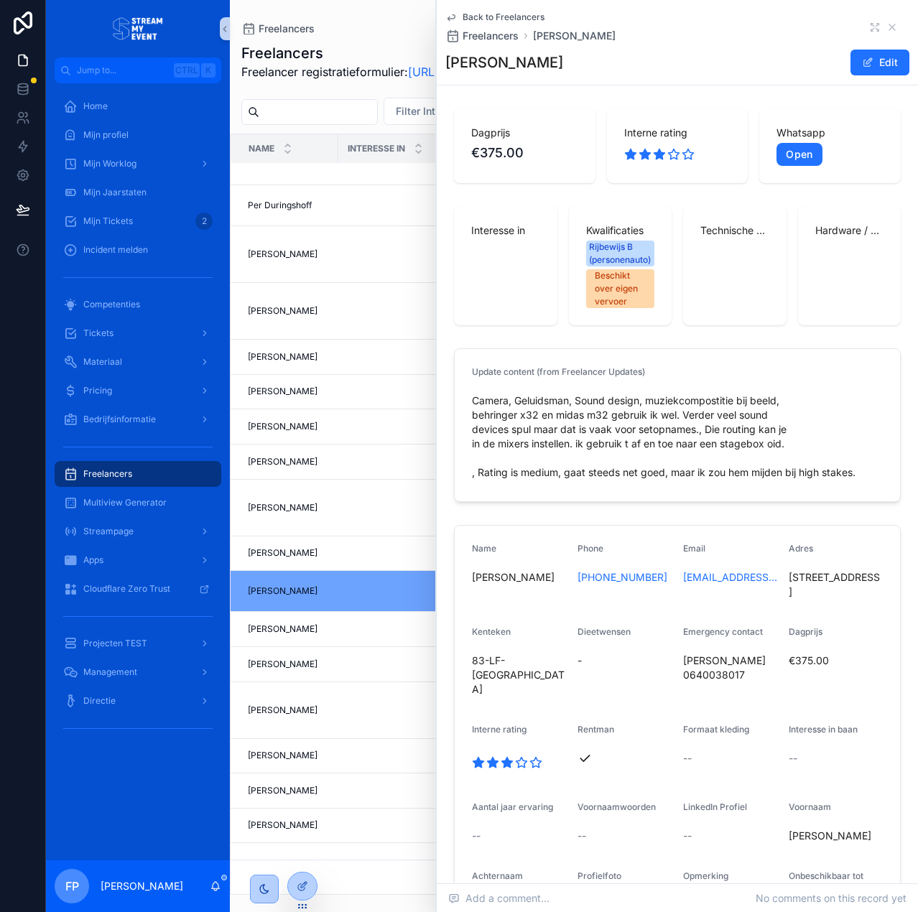
click at [358, 49] on h1 "Freelancers" at bounding box center [387, 53] width 292 height 20
click at [491, 17] on span "Back to Freelancers" at bounding box center [504, 16] width 82 height 11
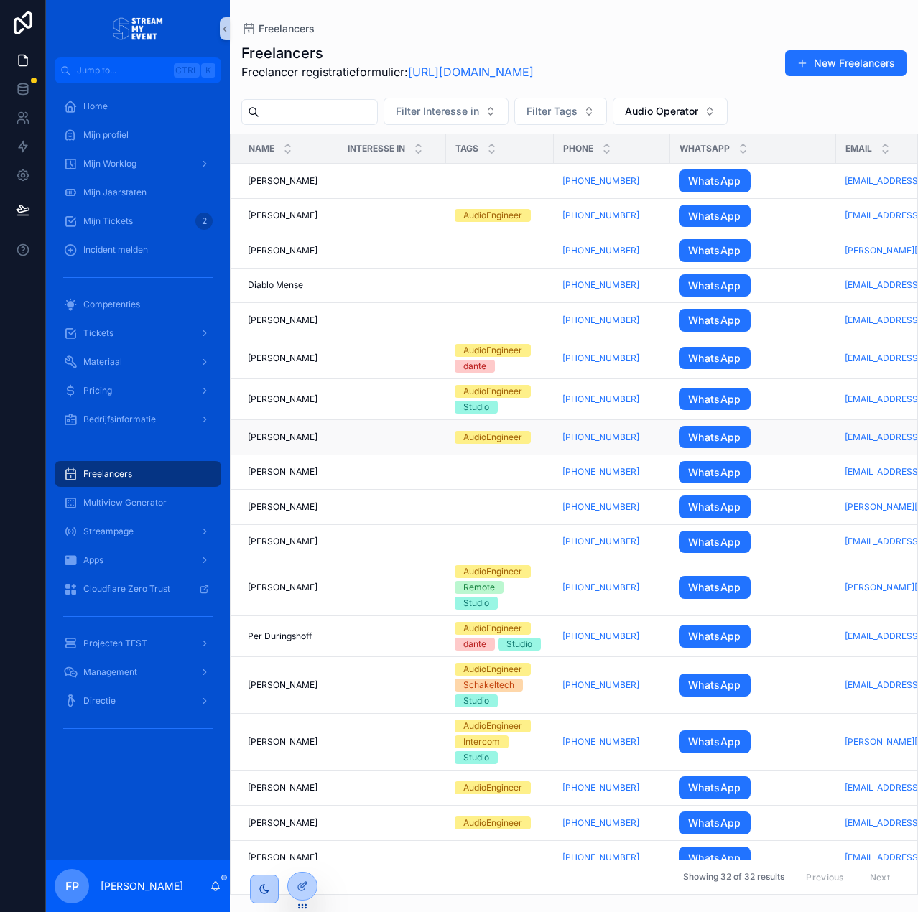
click at [330, 432] on div "[PERSON_NAME] [PERSON_NAME]" at bounding box center [289, 437] width 82 height 11
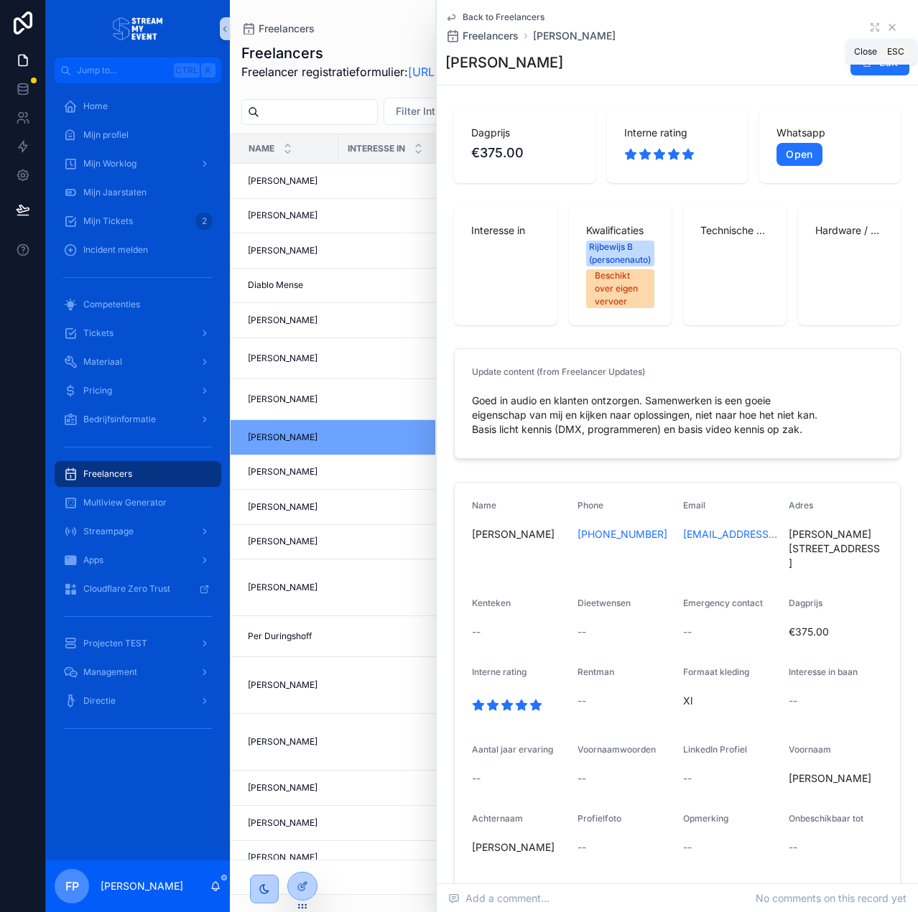
click at [886, 22] on icon "scrollable content" at bounding box center [891, 27] width 11 height 11
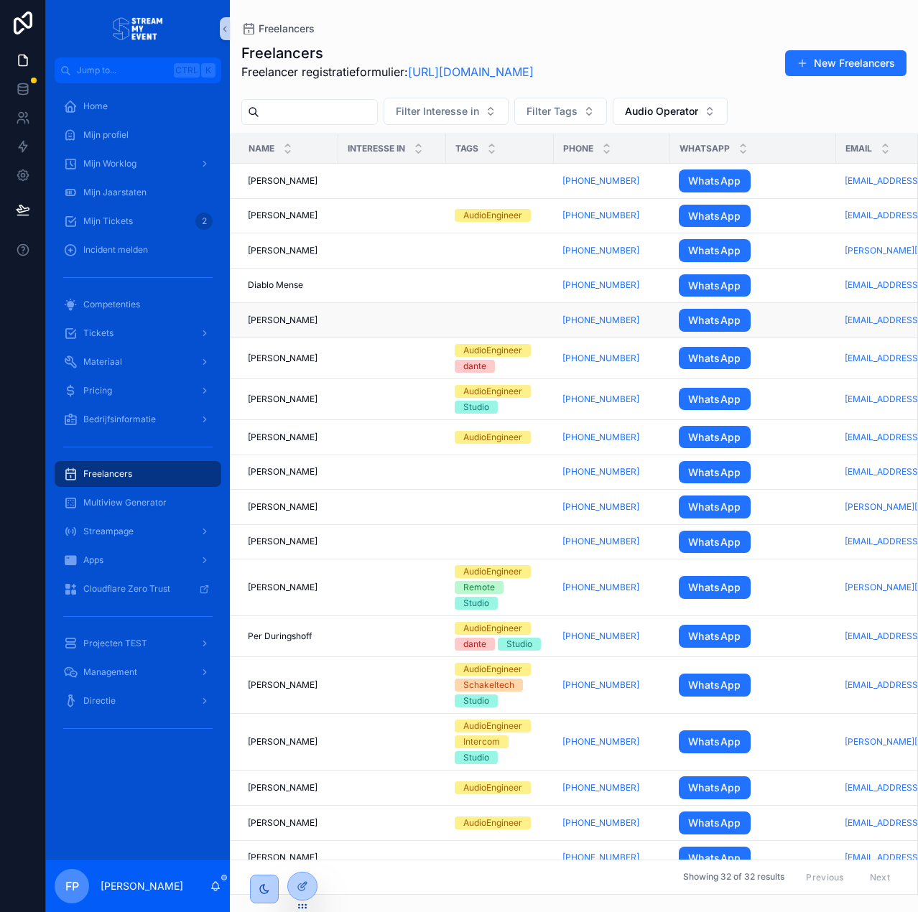
click at [330, 315] on div "[PERSON_NAME] [PERSON_NAME]" at bounding box center [289, 320] width 82 height 11
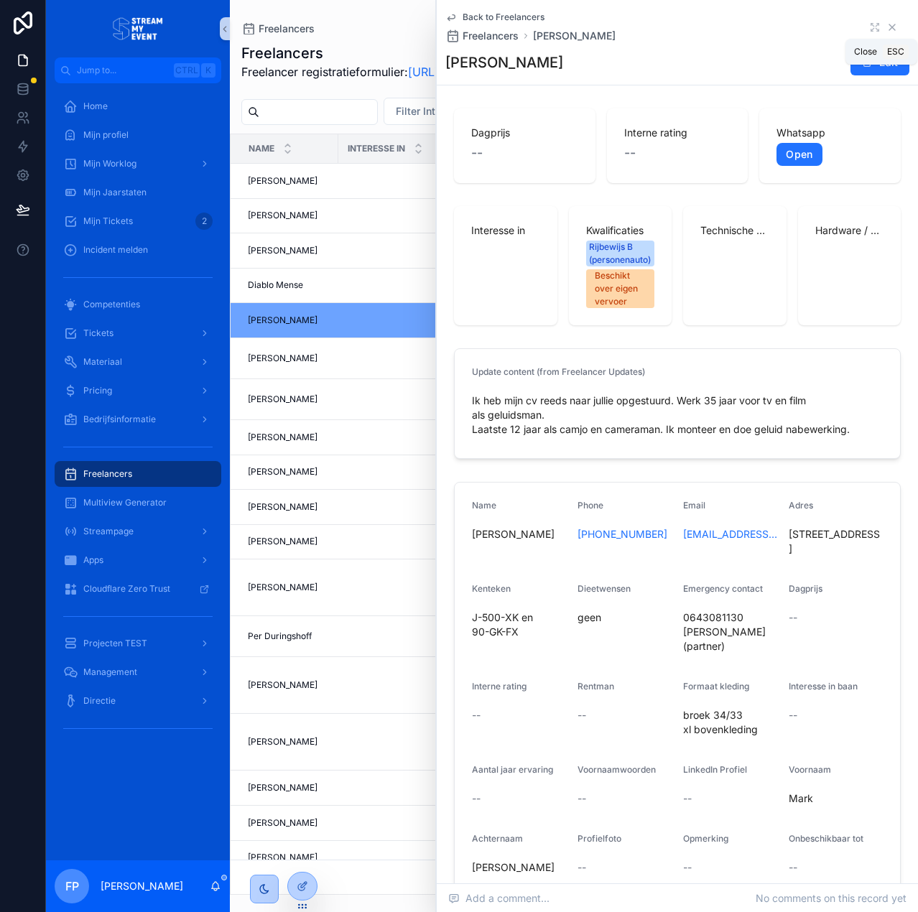
click at [886, 27] on icon "scrollable content" at bounding box center [891, 27] width 11 height 11
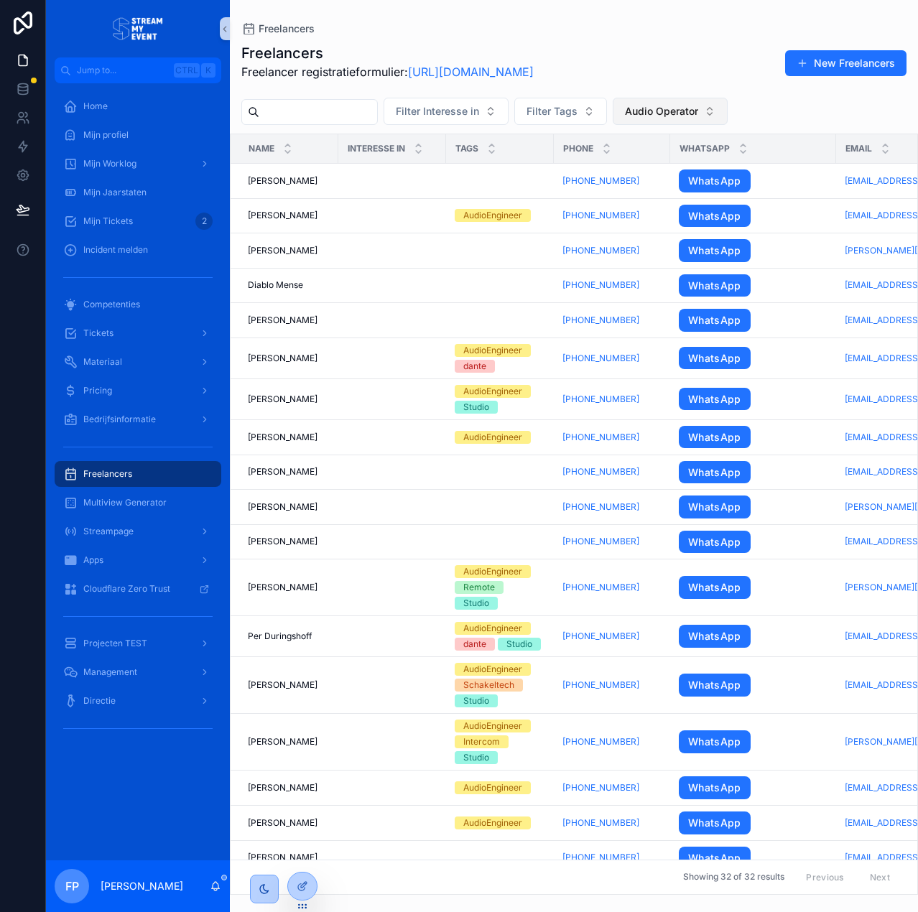
click at [698, 108] on span "Audio Operator" at bounding box center [661, 111] width 73 height 14
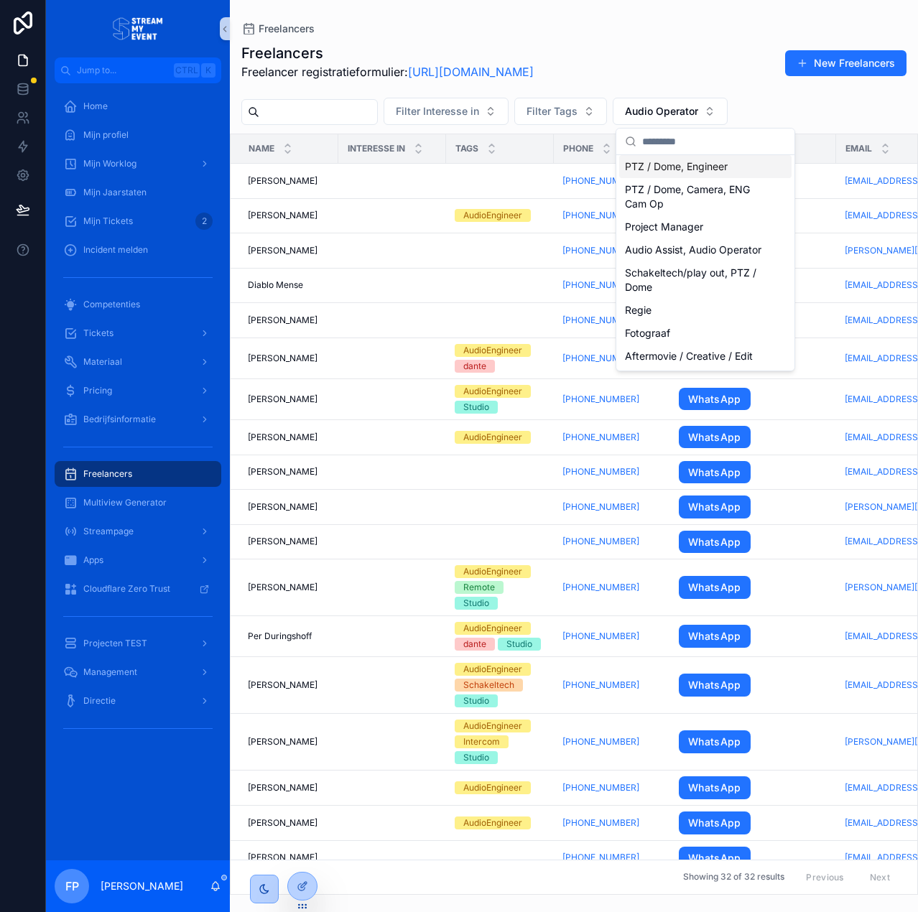
scroll to position [399, 0]
click at [812, 108] on div "Filter Interesse in Filter Tags Audio Operator" at bounding box center [574, 111] width 688 height 27
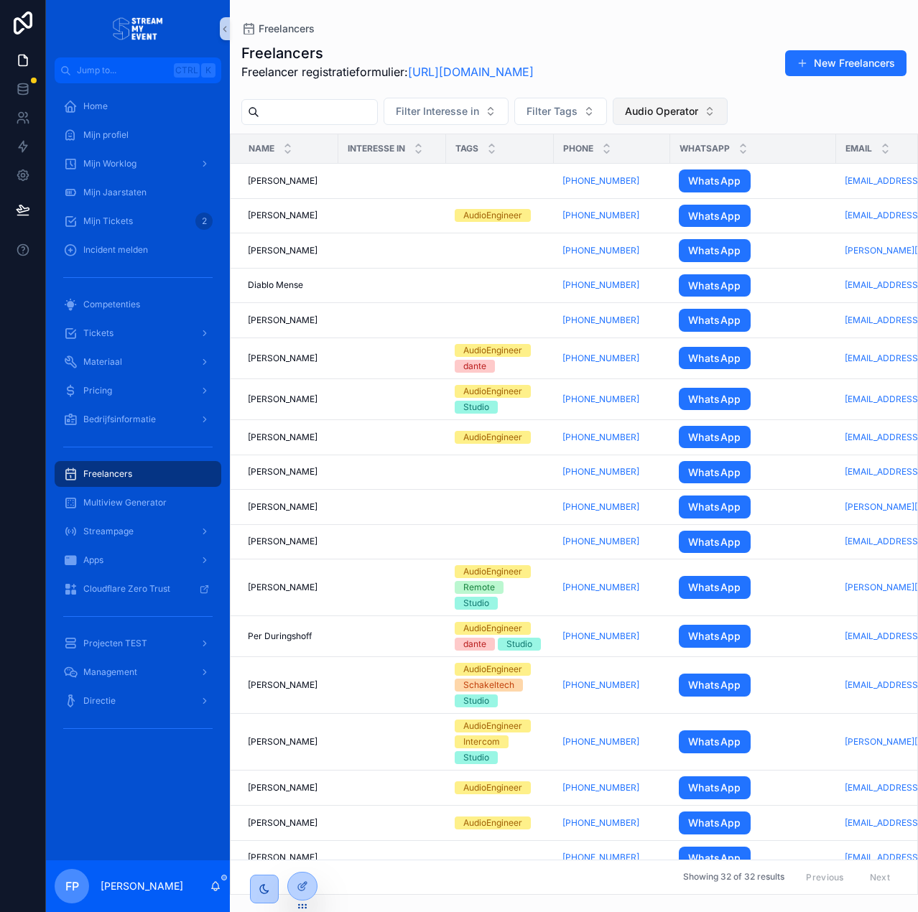
click at [698, 108] on span "Audio Operator" at bounding box center [661, 111] width 73 height 14
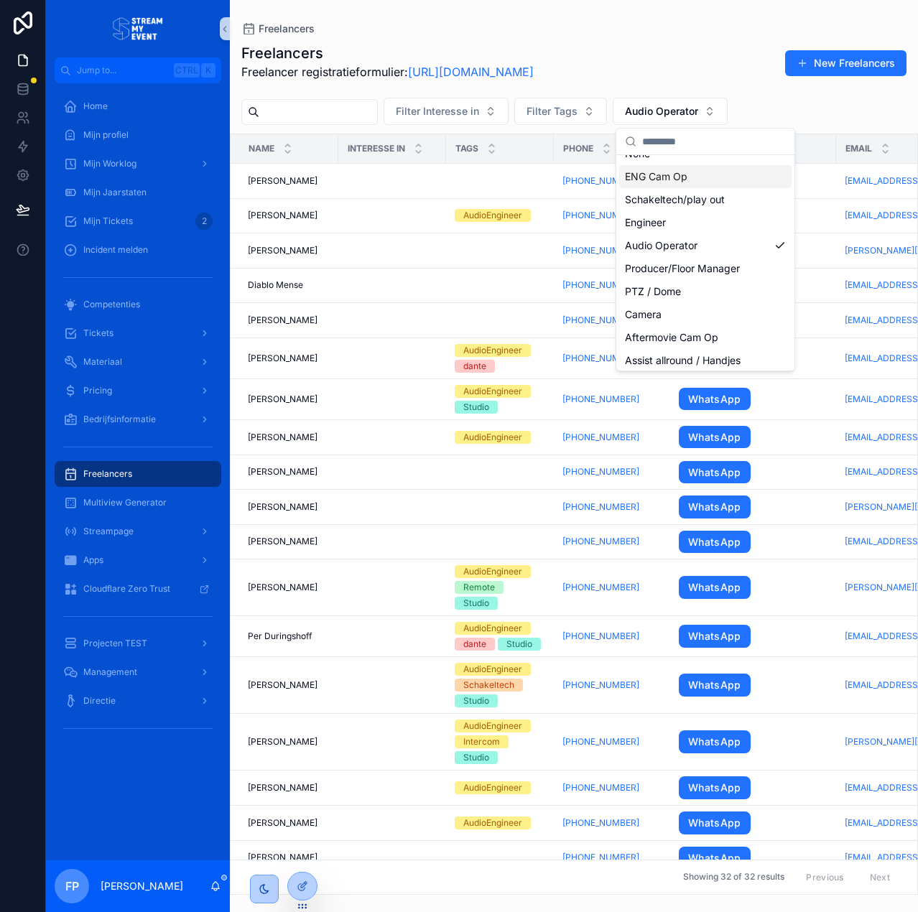
scroll to position [0, 0]
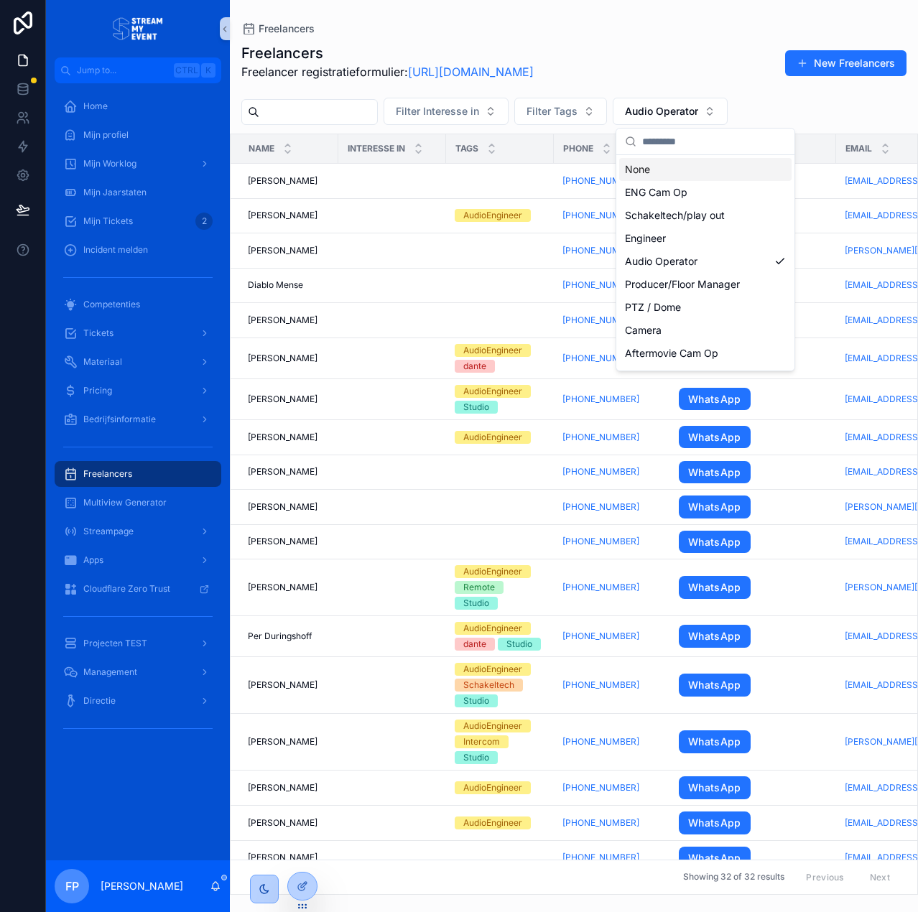
click at [693, 162] on div "None" at bounding box center [705, 169] width 172 height 23
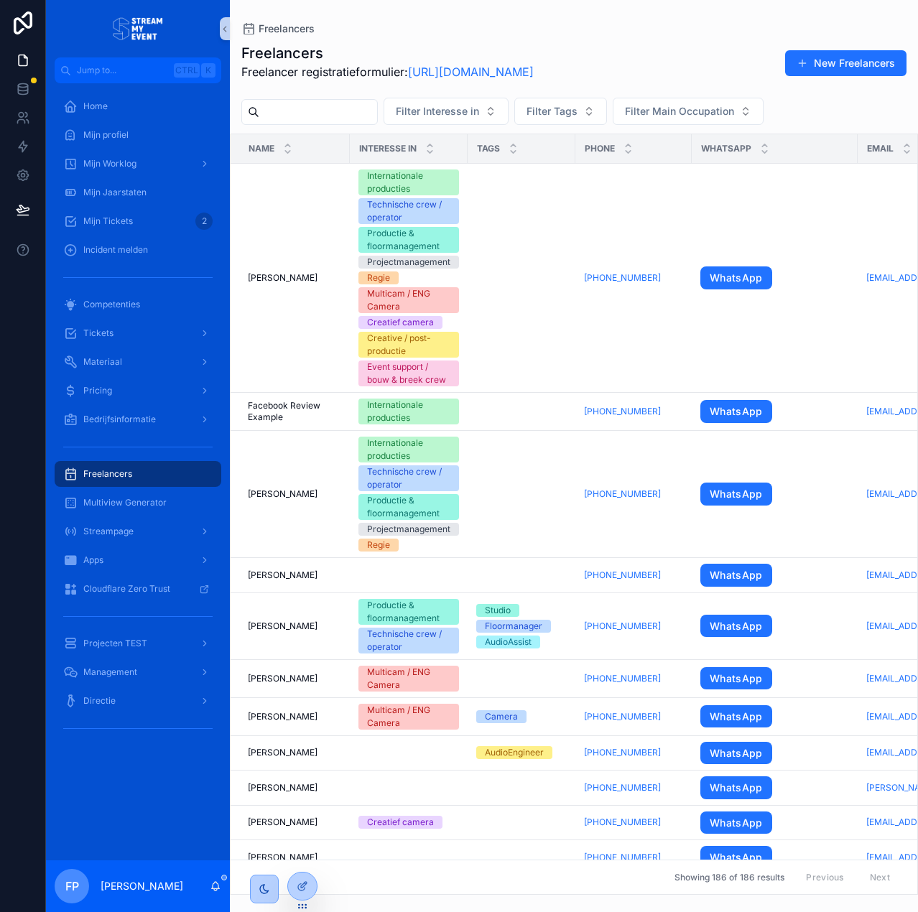
click at [327, 117] on input "scrollable content" at bounding box center [318, 112] width 118 height 20
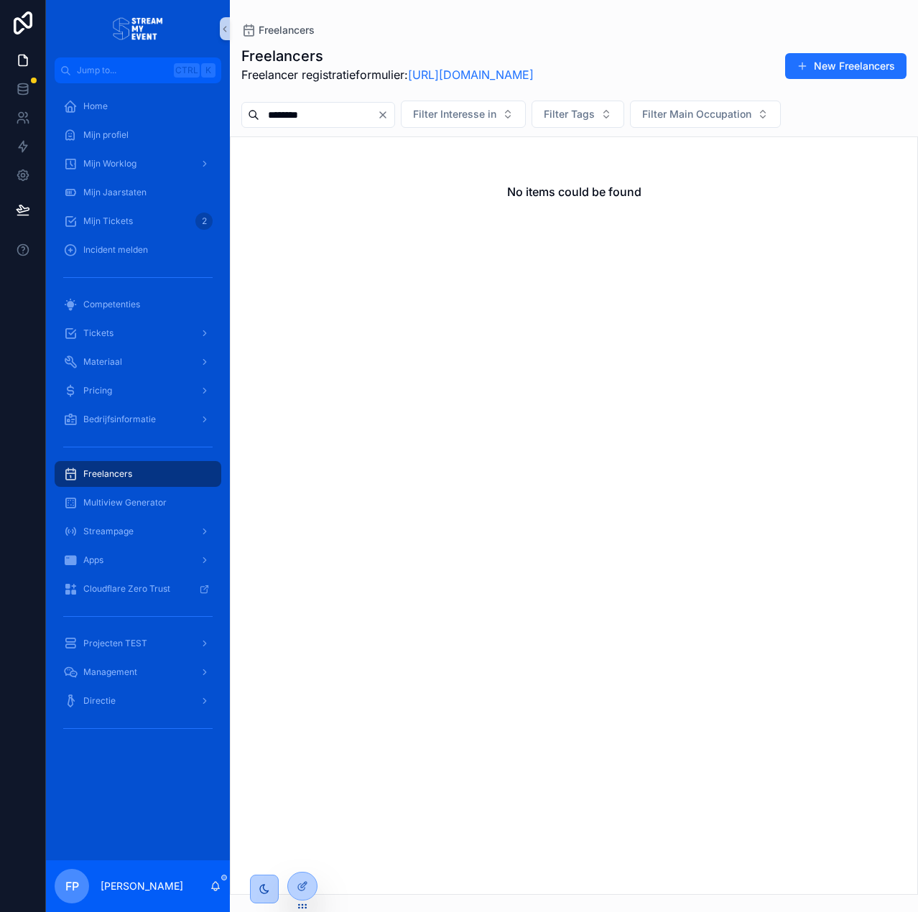
type input "*********"
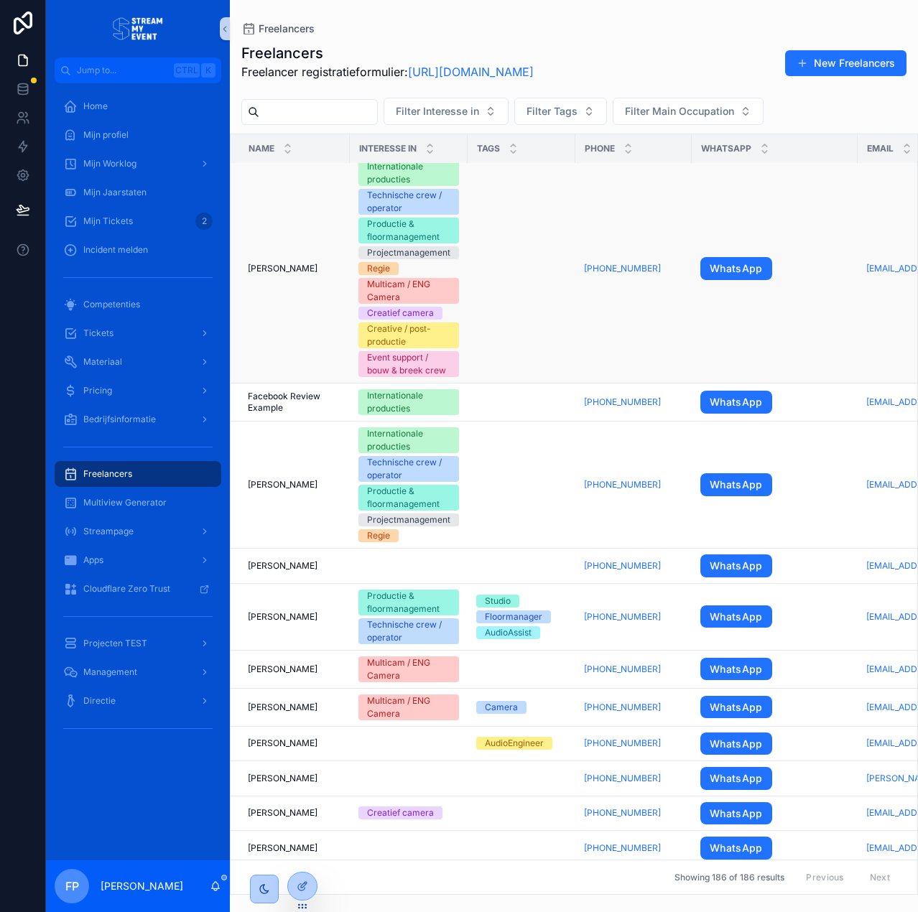
scroll to position [65, 0]
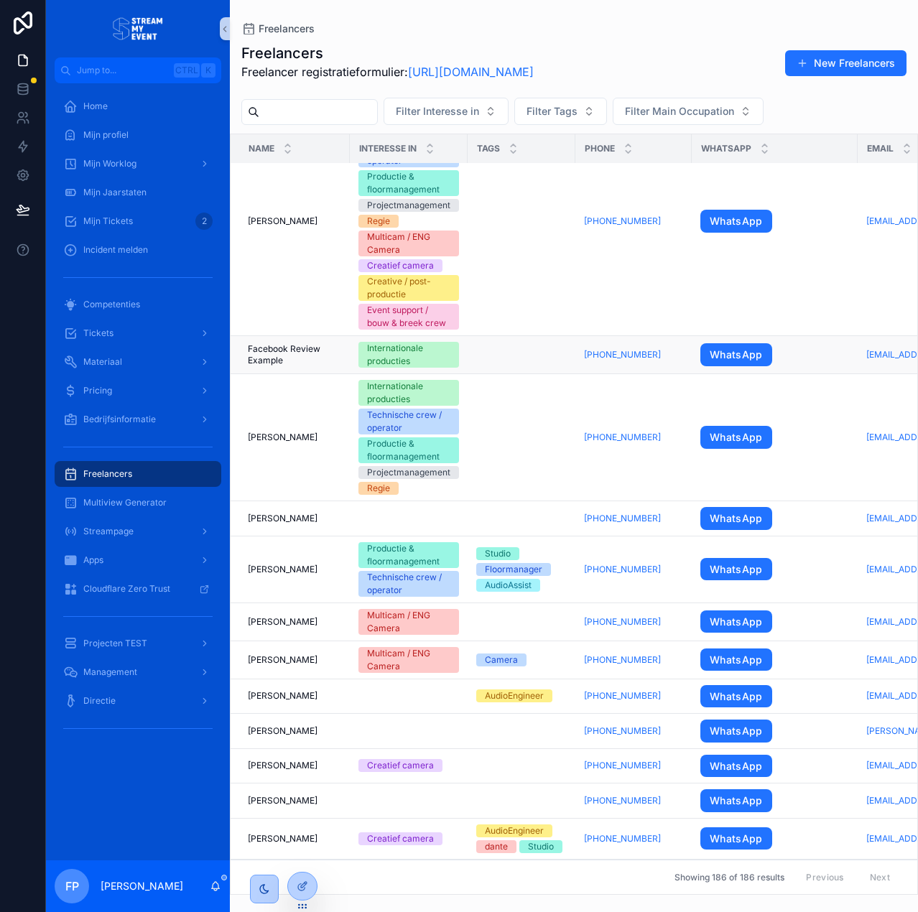
drag, startPoint x: 338, startPoint y: 313, endPoint x: 336, endPoint y: 359, distance: 46.0
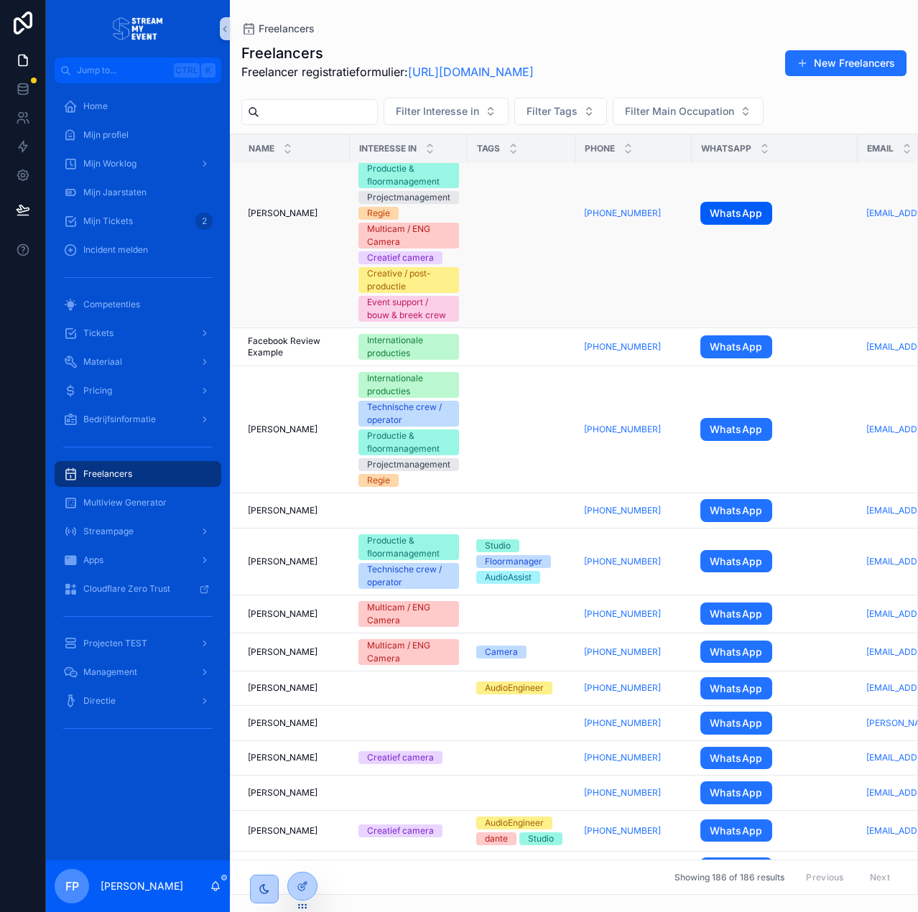
click at [737, 212] on link "WhatsApp" at bounding box center [736, 213] width 72 height 23
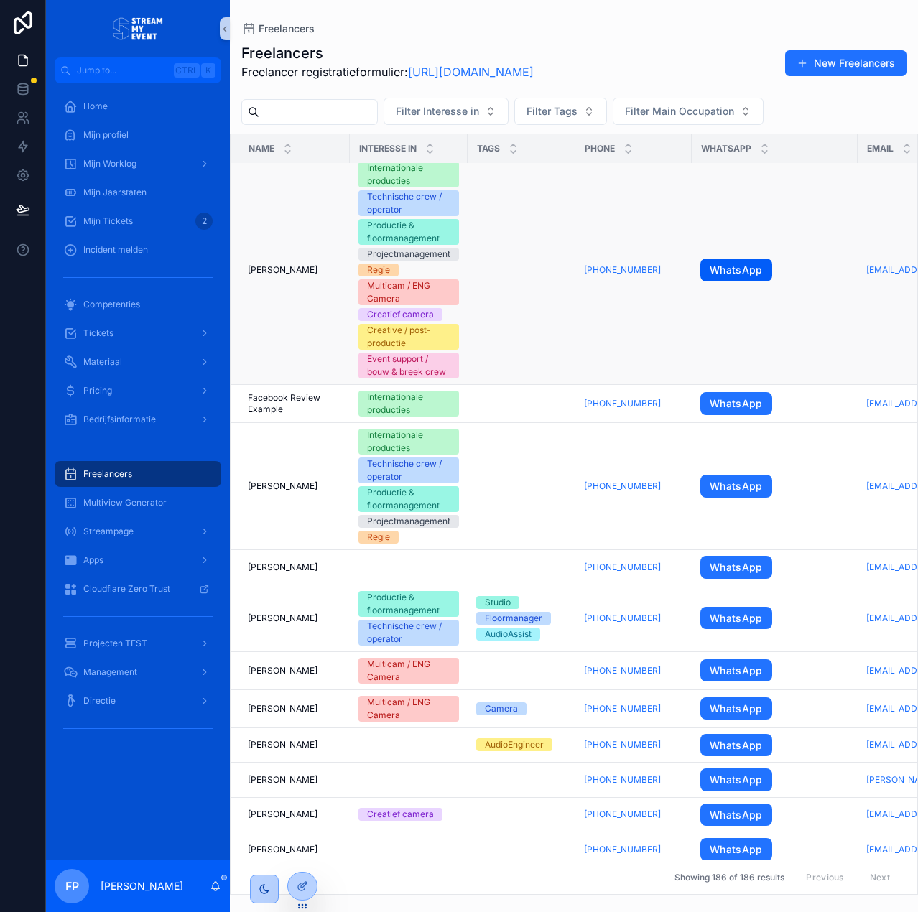
scroll to position [0, 0]
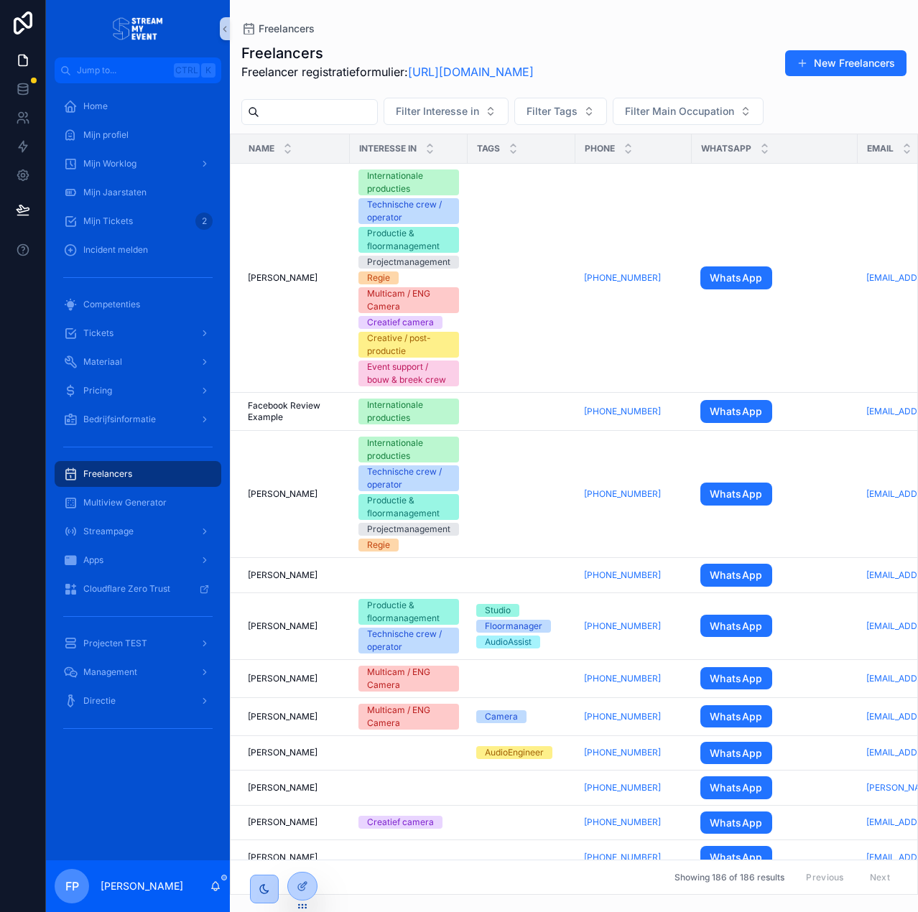
click at [304, 111] on input "scrollable content" at bounding box center [318, 112] width 118 height 20
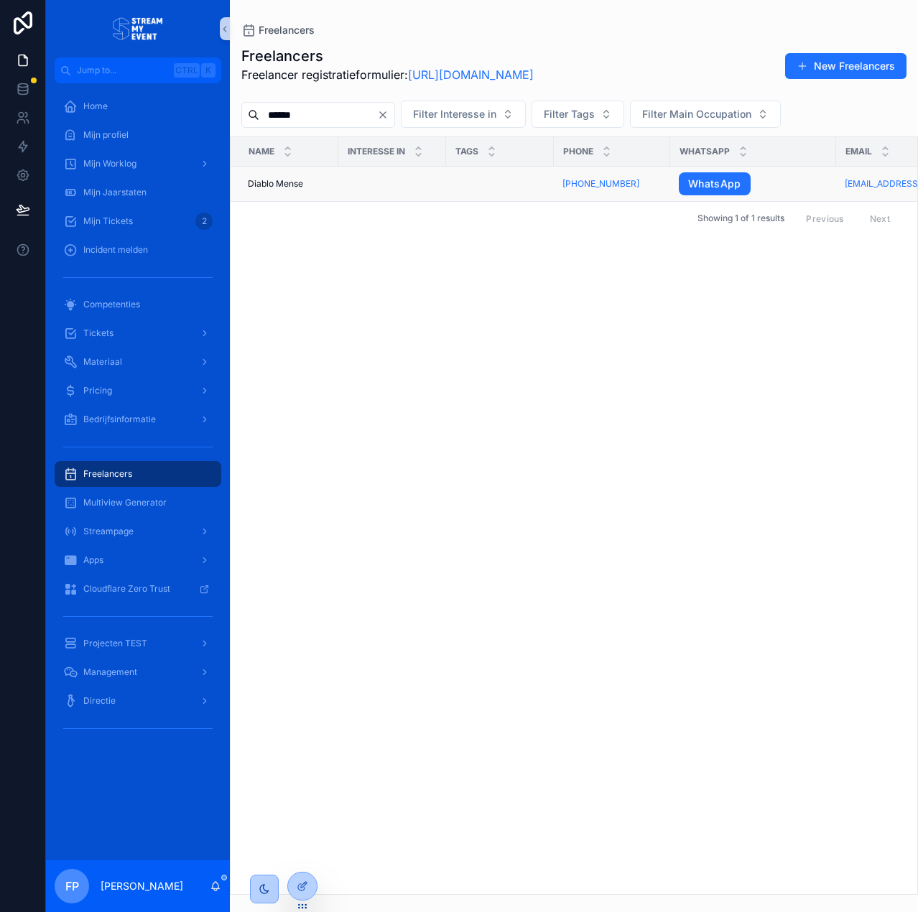
type input "******"
click at [293, 187] on span "Diablo Mense" at bounding box center [275, 183] width 55 height 11
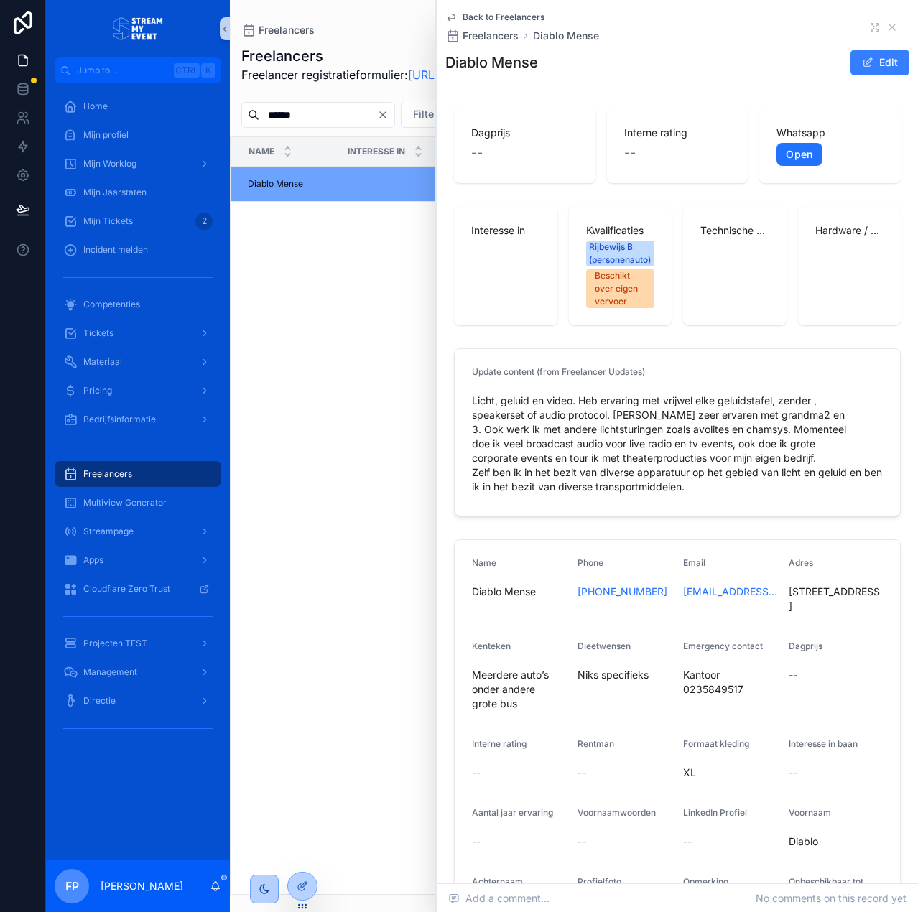
click at [880, 52] on button "Edit" at bounding box center [880, 63] width 59 height 26
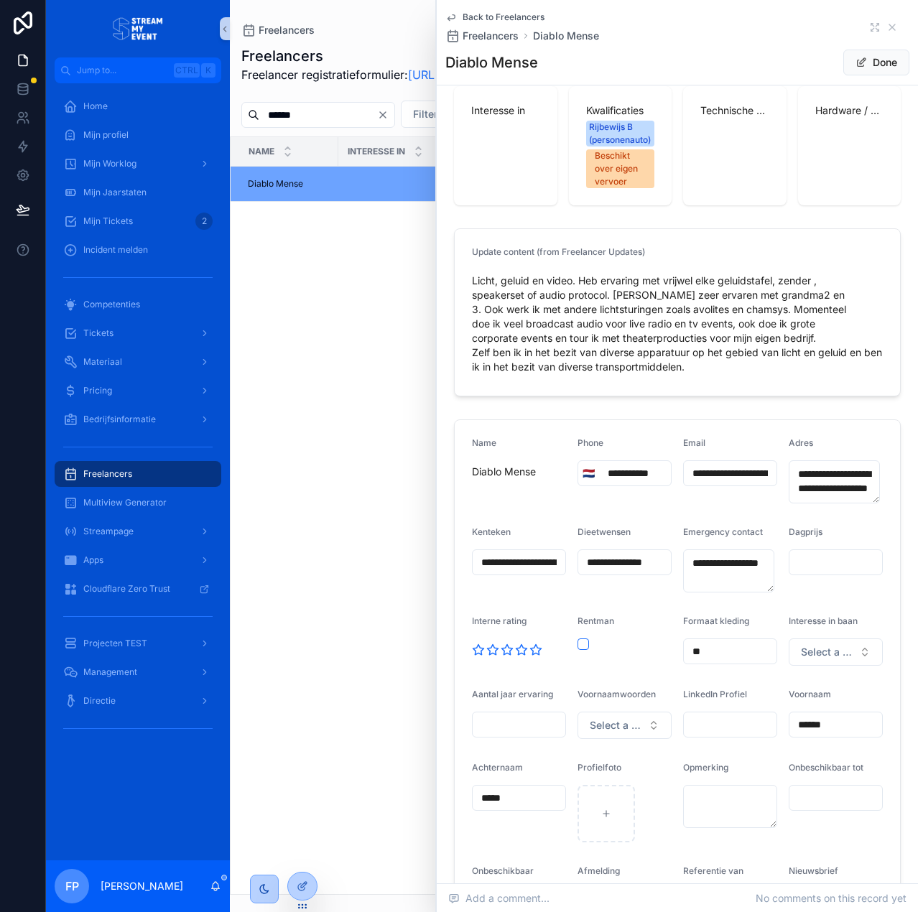
scroll to position [216, 0]
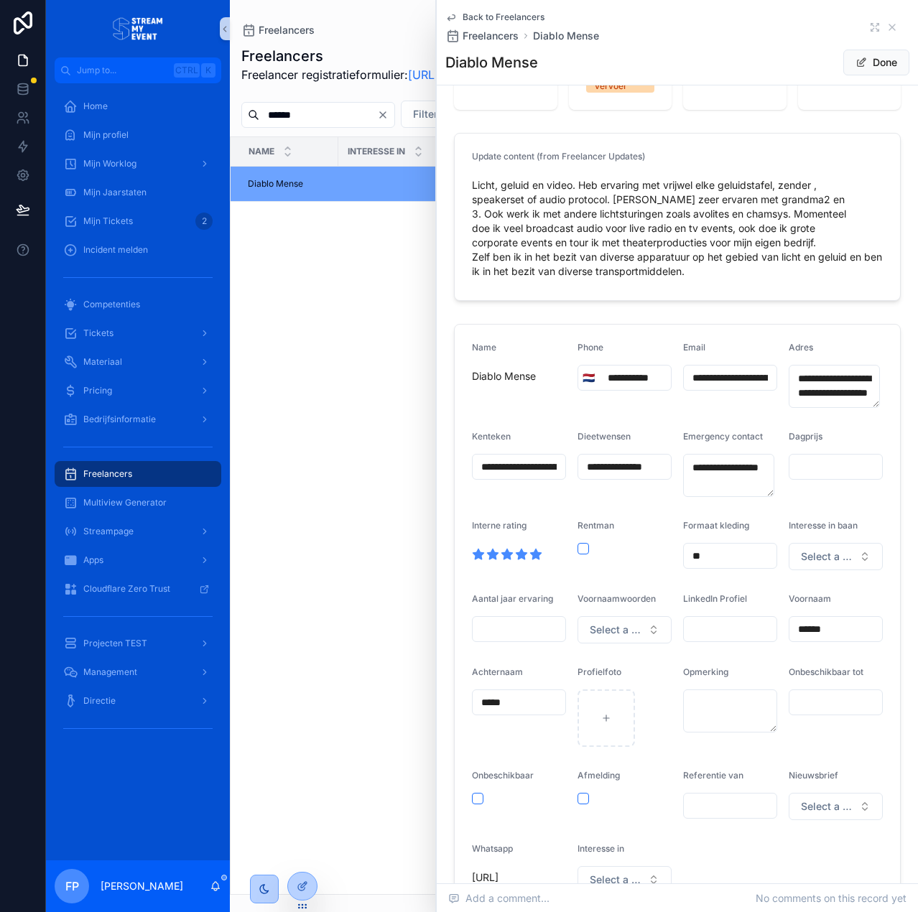
click at [534, 553] on icon "scrollable content" at bounding box center [536, 554] width 11 height 10
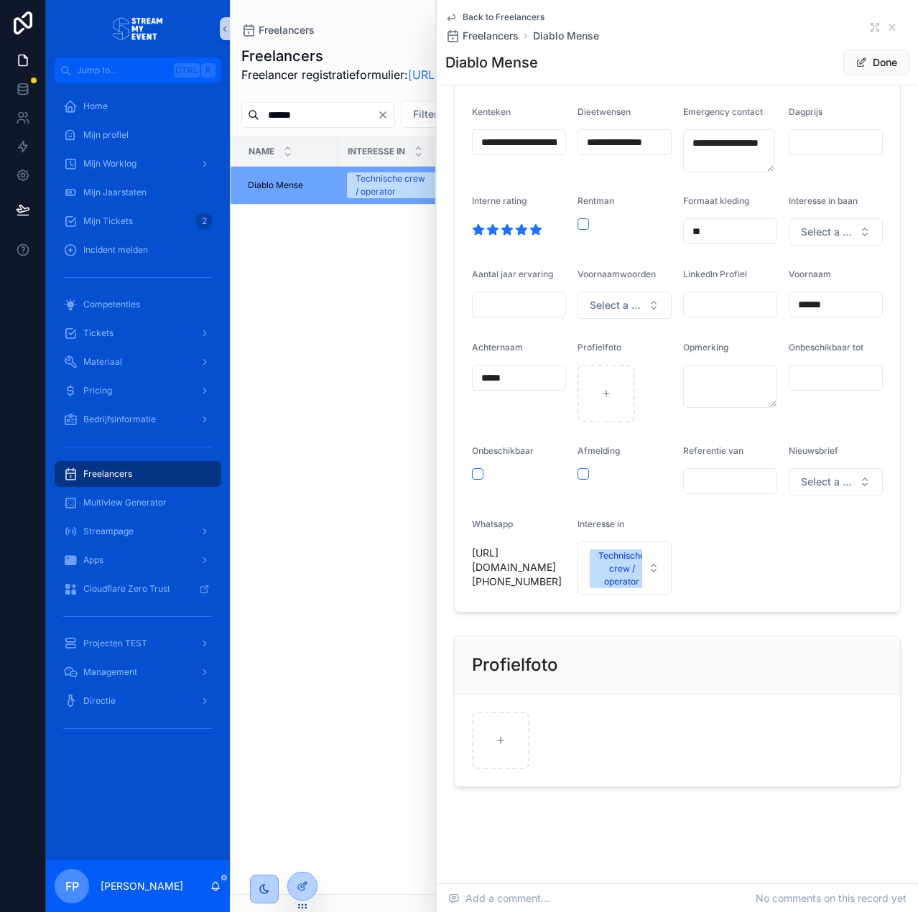
scroll to position [542, 0]
click at [870, 62] on button "Done" at bounding box center [876, 63] width 66 height 26
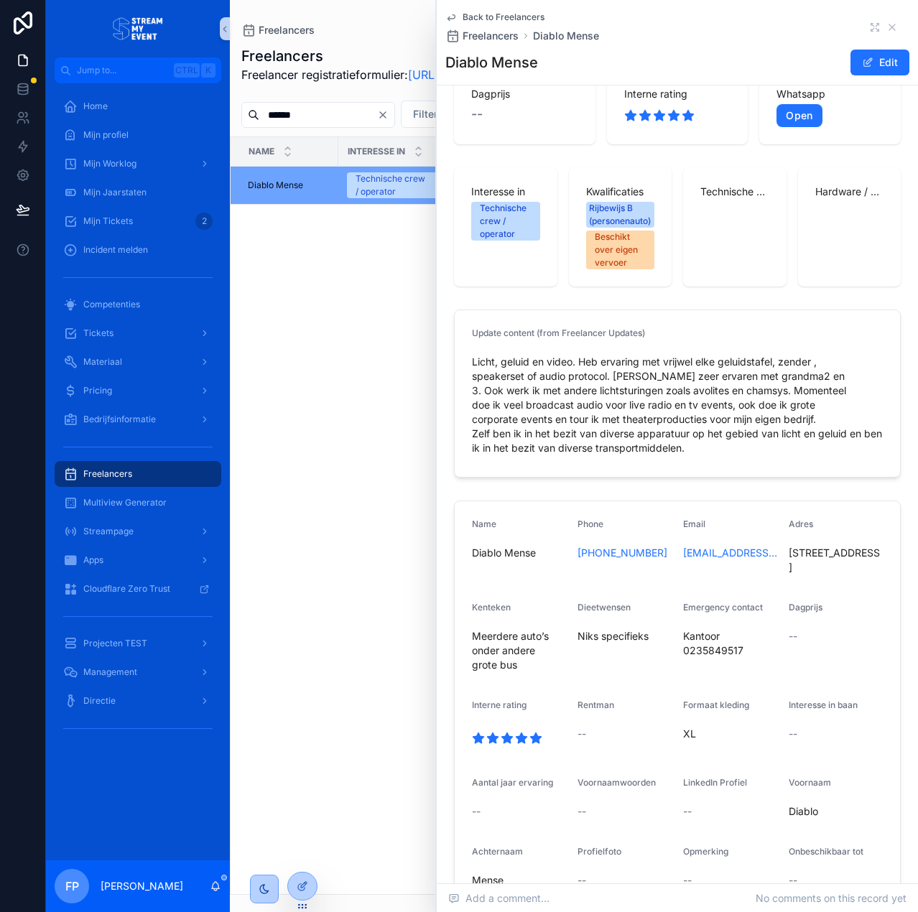
scroll to position [0, 0]
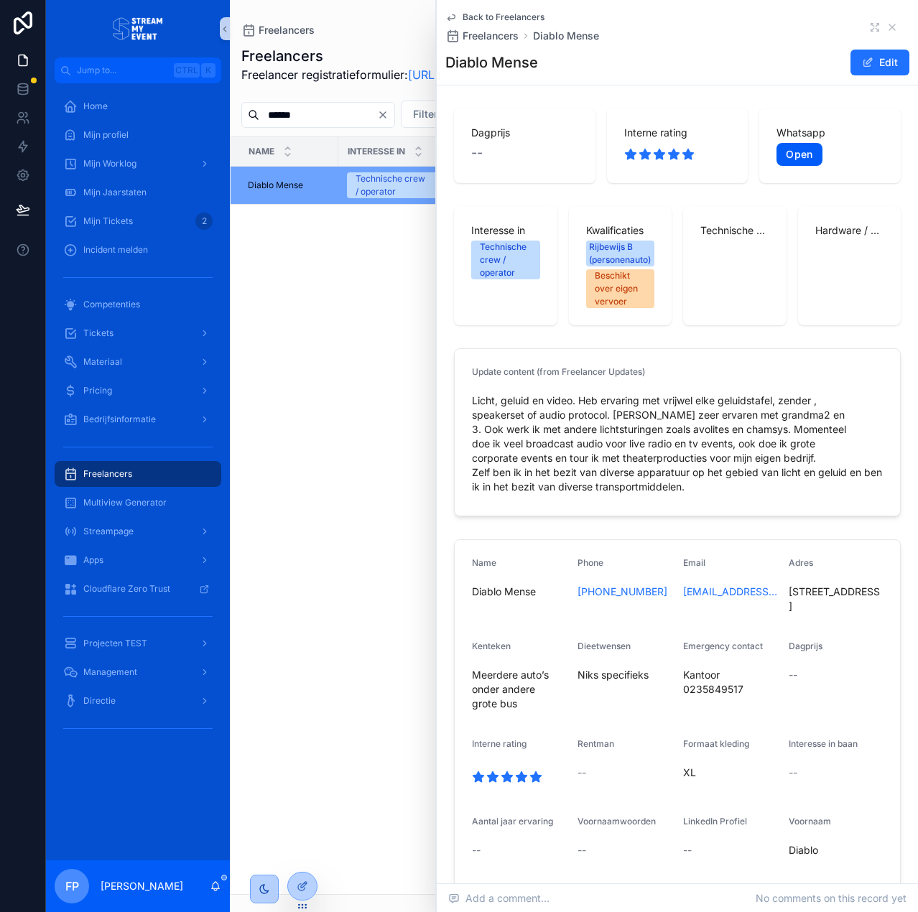
click at [785, 157] on link "Open" at bounding box center [799, 154] width 45 height 23
click at [886, 24] on icon "scrollable content" at bounding box center [891, 27] width 11 height 11
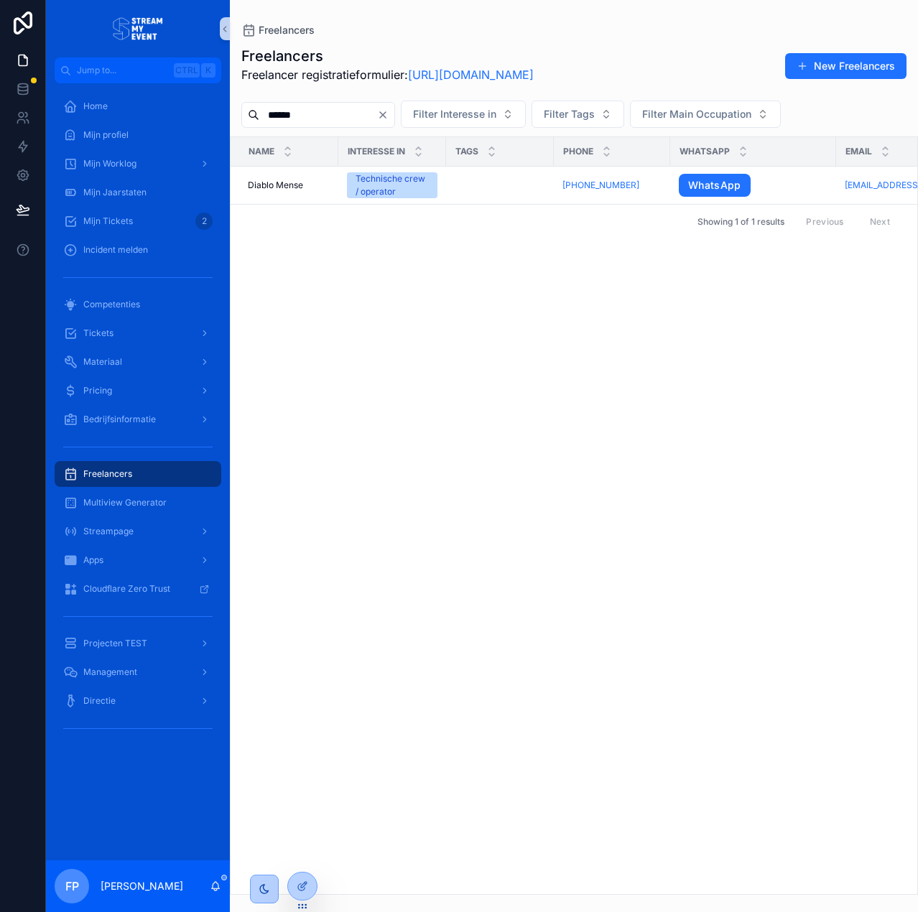
click at [497, 238] on div "Showing 1 of 1 results Previous Next" at bounding box center [574, 221] width 687 height 34
click at [389, 111] on icon "Clear" at bounding box center [382, 114] width 11 height 11
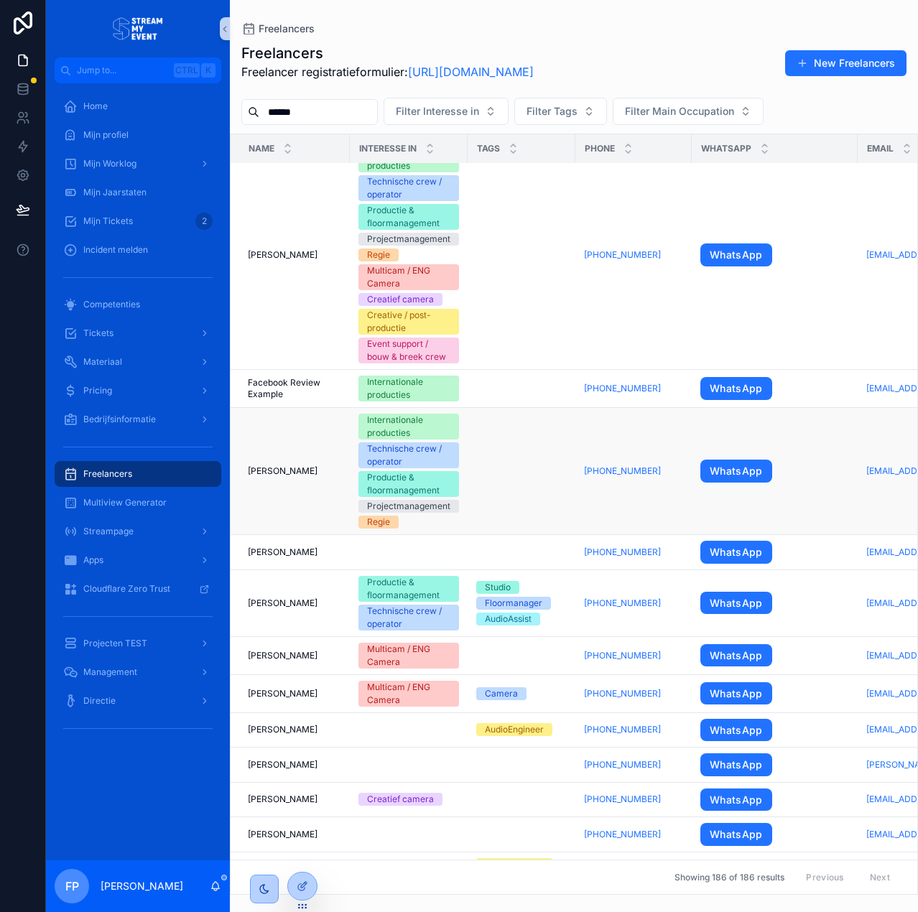
scroll to position [144, 0]
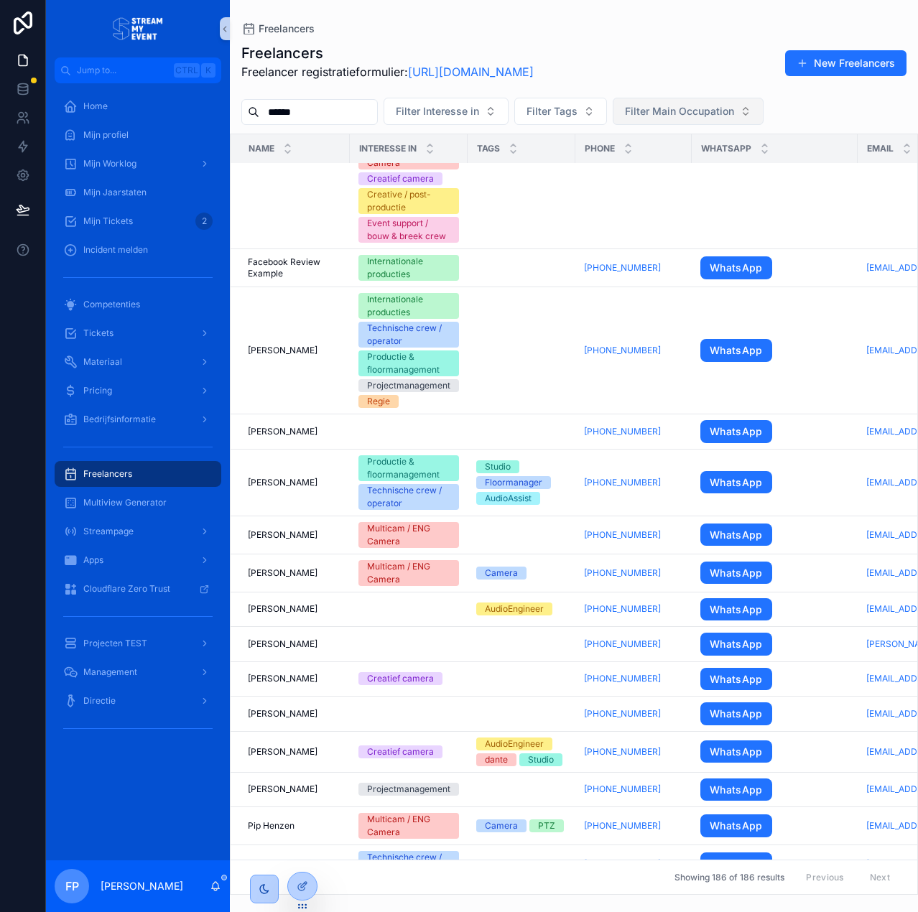
click at [677, 107] on span "Filter Main Occupation" at bounding box center [679, 111] width 109 height 14
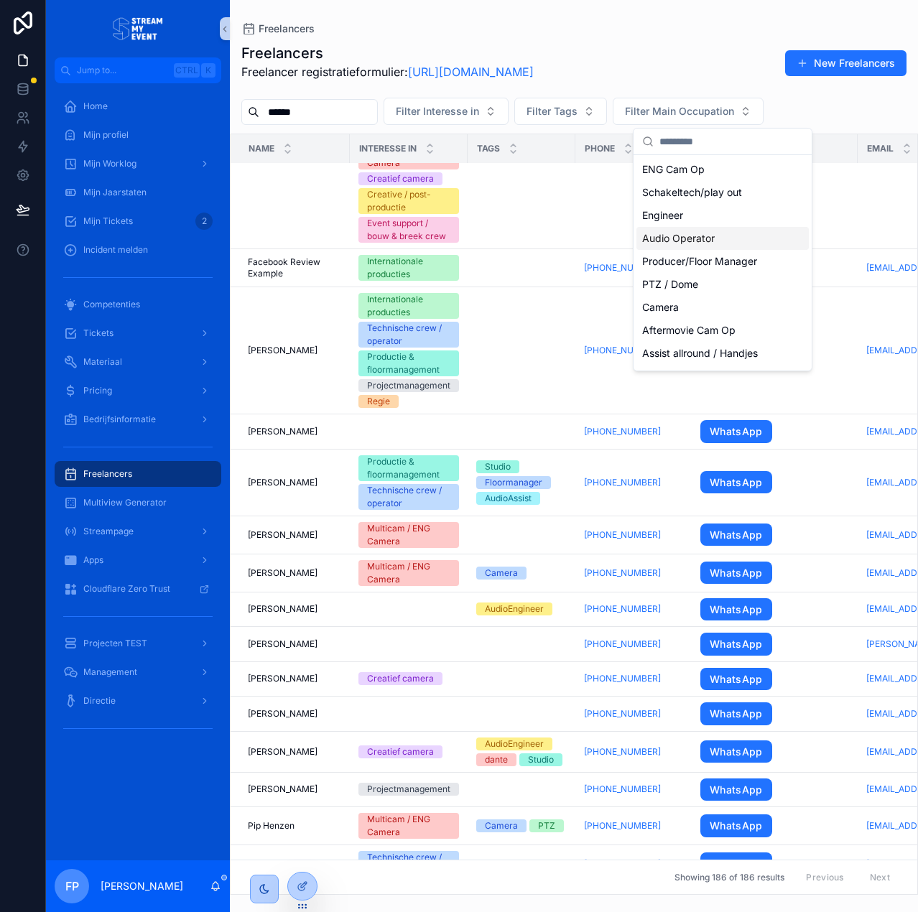
click at [747, 243] on div "Audio Operator" at bounding box center [722, 238] width 172 height 23
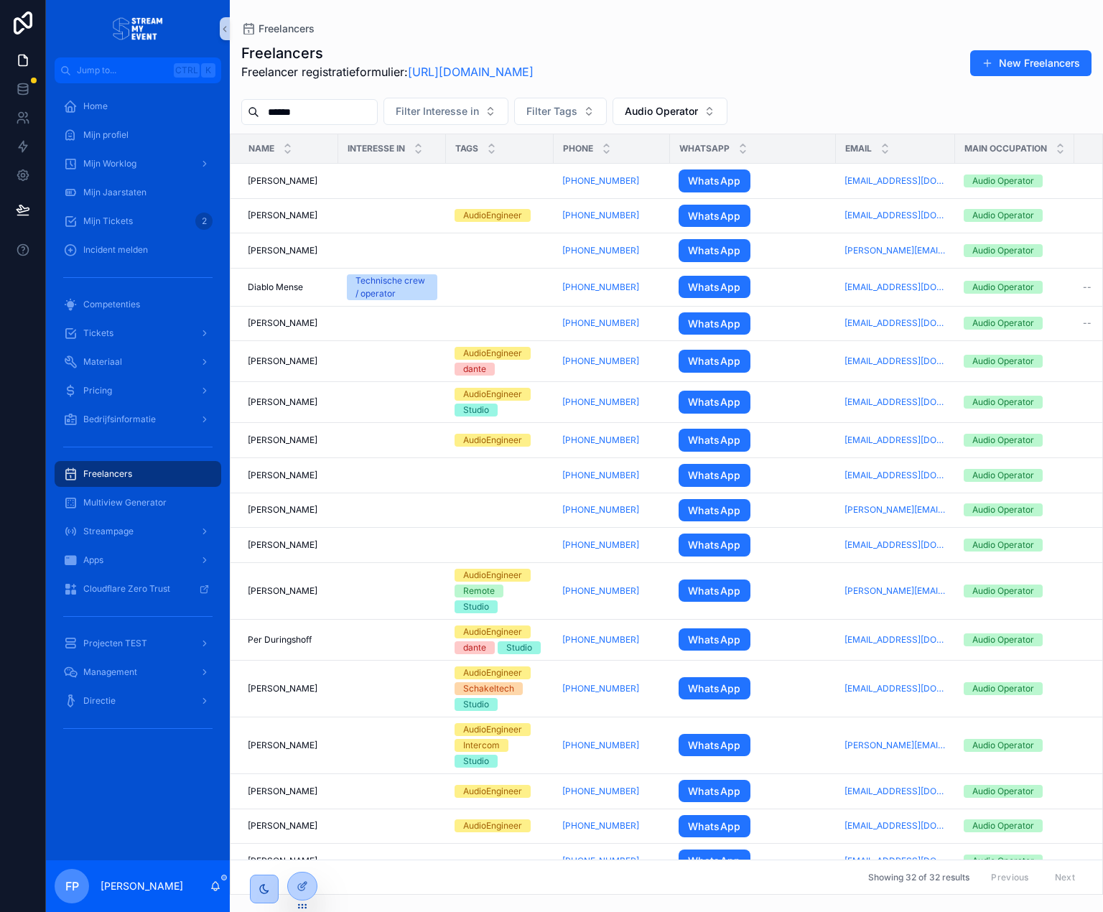
click at [866, 100] on div "****** Filter Interesse in Filter Tags Audio Operator" at bounding box center [667, 111] width 874 height 27
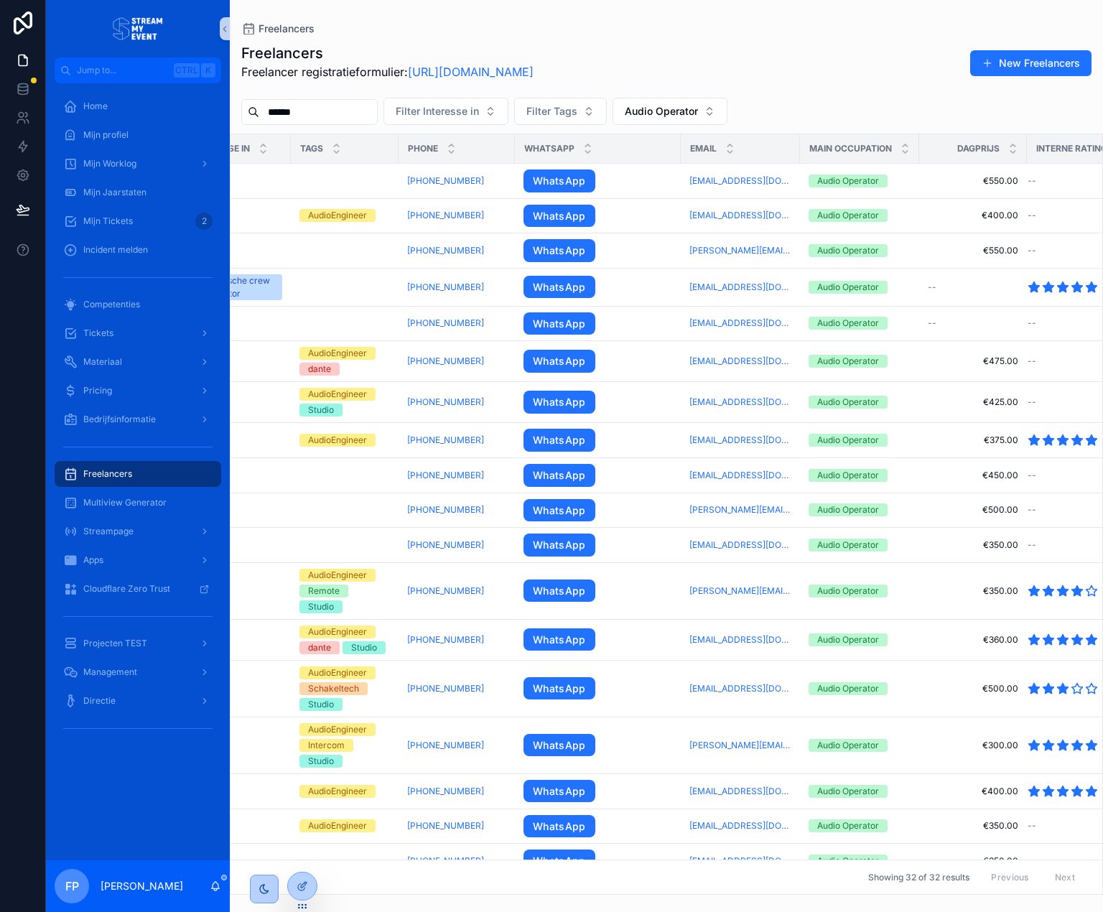
scroll to position [0, 210]
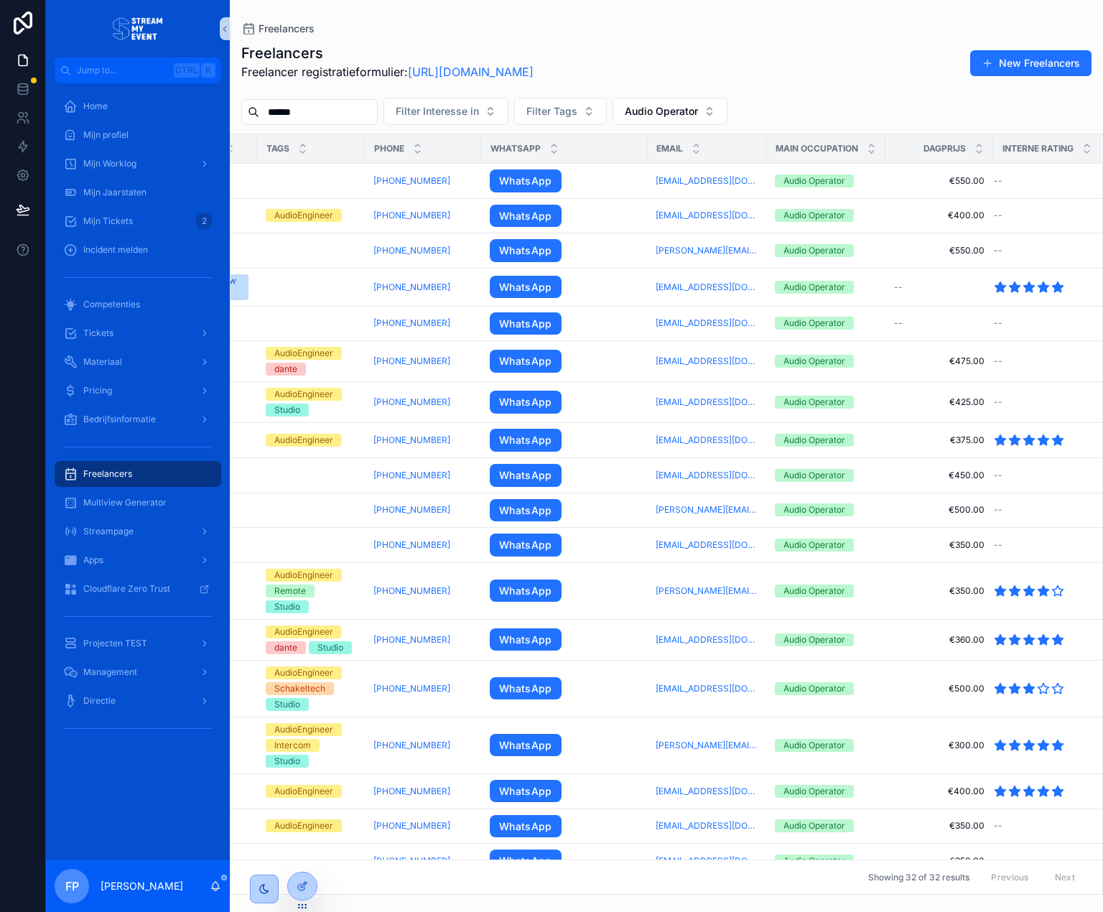
click at [499, 32] on div "Freelancers" at bounding box center [666, 28] width 851 height 11
drag, startPoint x: 664, startPoint y: 16, endPoint x: 673, endPoint y: 43, distance: 28.6
drag, startPoint x: 716, startPoint y: 17, endPoint x: 715, endPoint y: 57, distance: 40.2
